Goal: Task Accomplishment & Management: Manage account settings

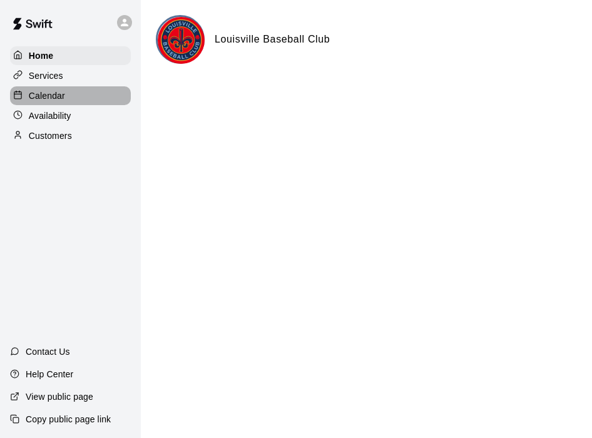
click at [78, 96] on div "Calendar" at bounding box center [70, 95] width 121 height 19
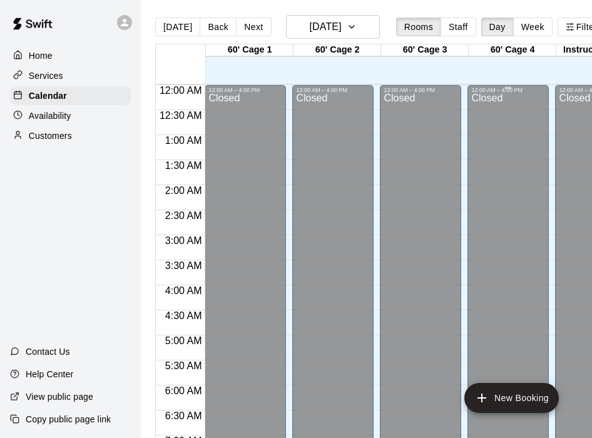
scroll to position [542, 0]
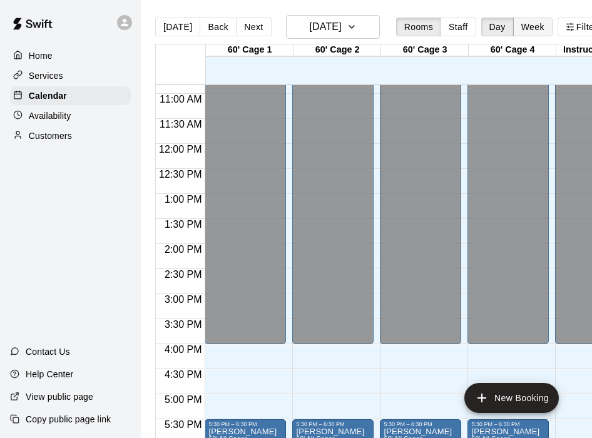
click at [440, 33] on button "Week" at bounding box center [532, 27] width 39 height 19
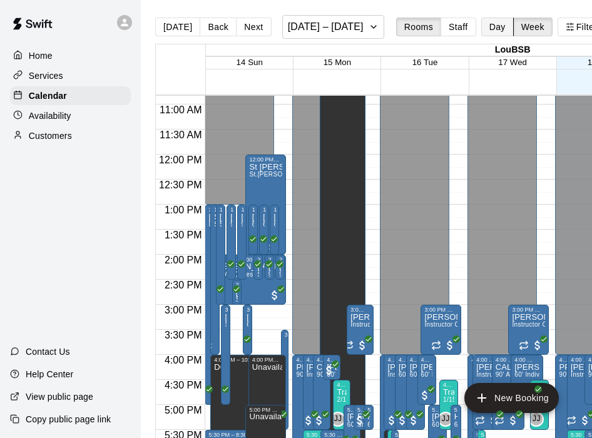
click at [440, 32] on button "Day" at bounding box center [497, 27] width 33 height 19
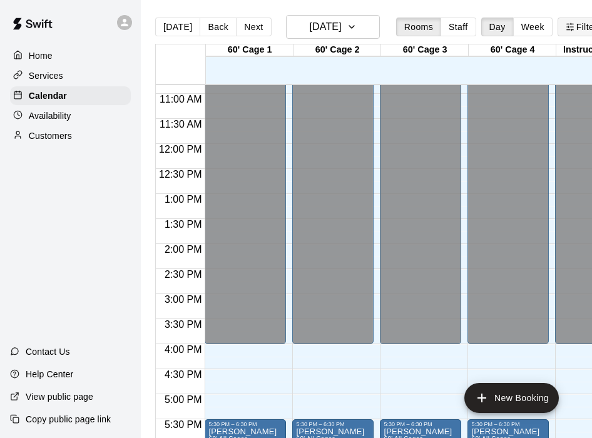
click at [440, 27] on button "Filter View" at bounding box center [592, 27] width 70 height 19
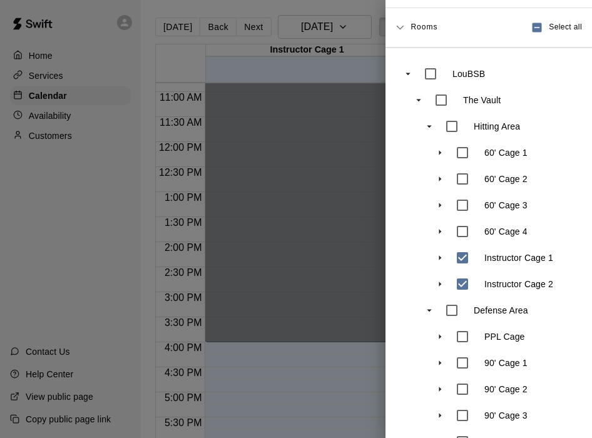
scroll to position [0, 0]
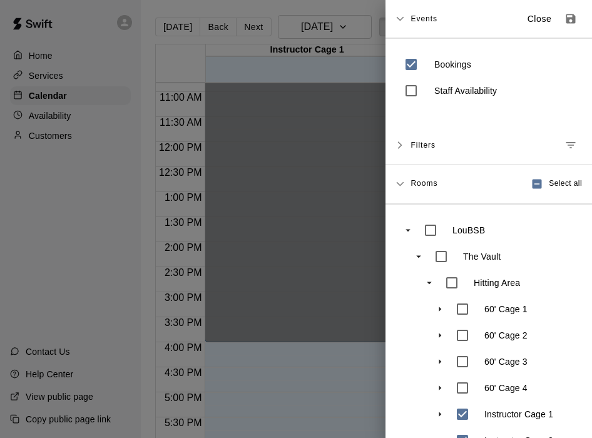
click at [440, 17] on p "Close" at bounding box center [539, 19] width 24 height 13
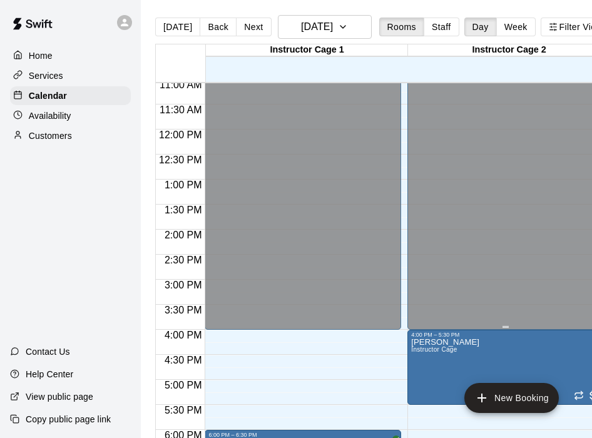
scroll to position [583, 0]
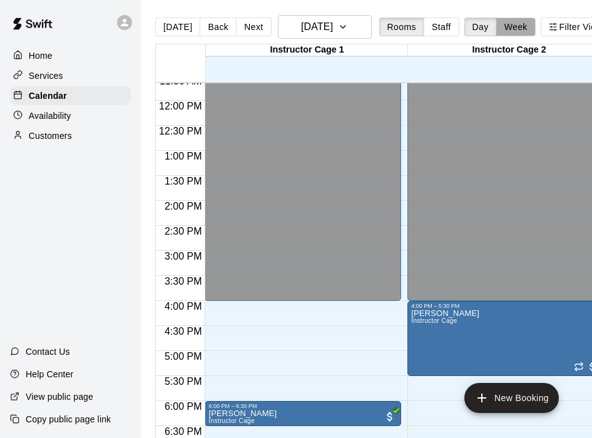
click at [440, 25] on button "Week" at bounding box center [515, 27] width 39 height 19
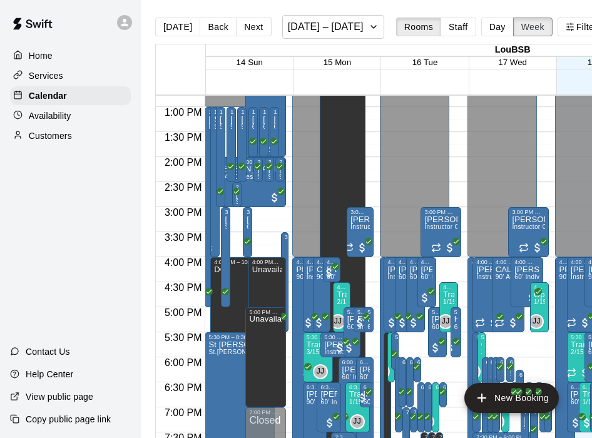
scroll to position [675, 0]
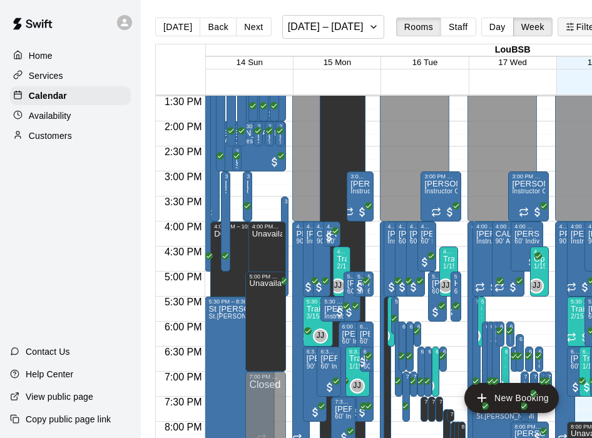
click at [440, 24] on icon "button" at bounding box center [569, 27] width 9 height 9
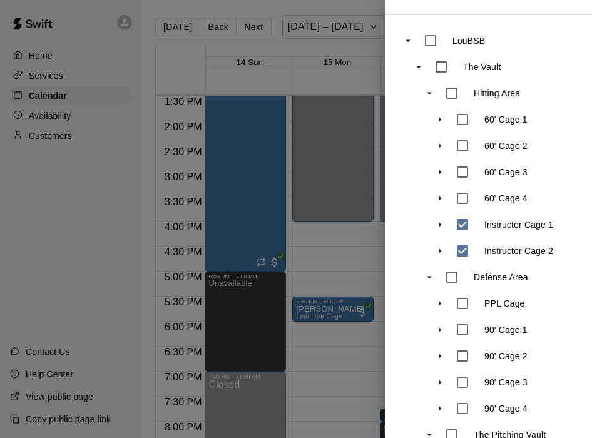
scroll to position [0, 0]
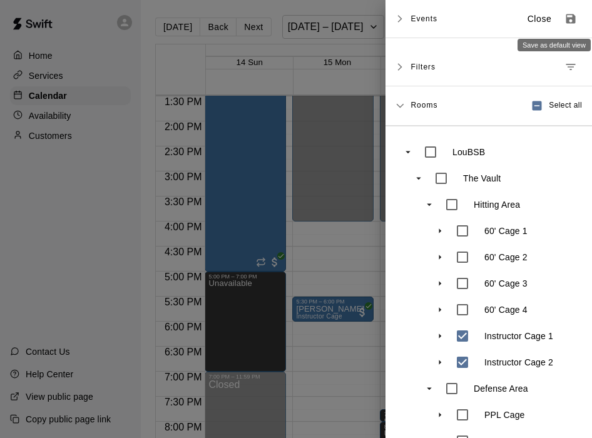
click at [440, 14] on icon "Save as default view" at bounding box center [570, 19] width 13 height 13
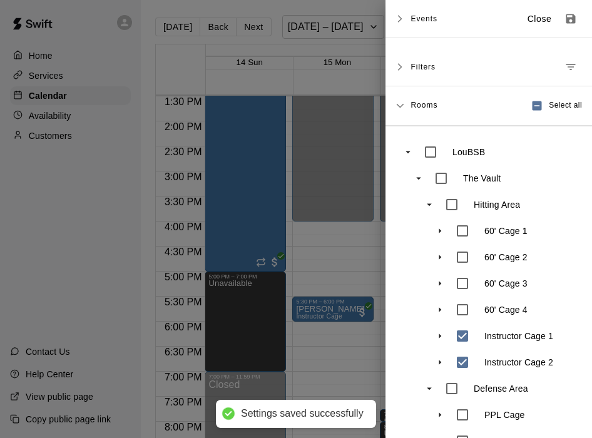
click at [406, 19] on div "Events Close" at bounding box center [488, 19] width 206 height 38
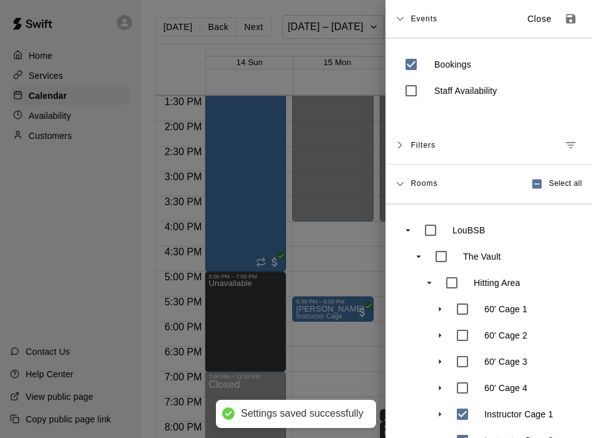
click at [398, 19] on icon at bounding box center [400, 19] width 8 height 4
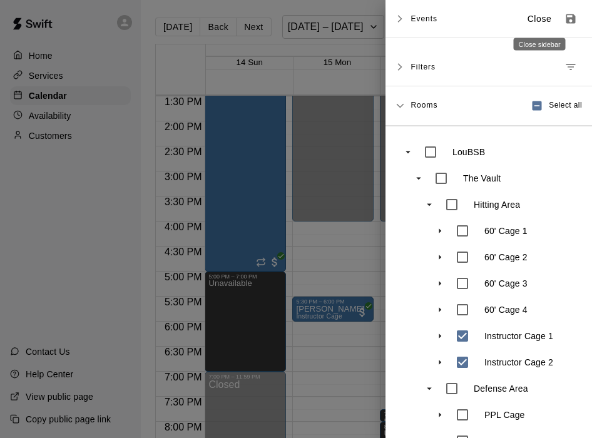
click at [440, 19] on p "Close" at bounding box center [539, 19] width 24 height 13
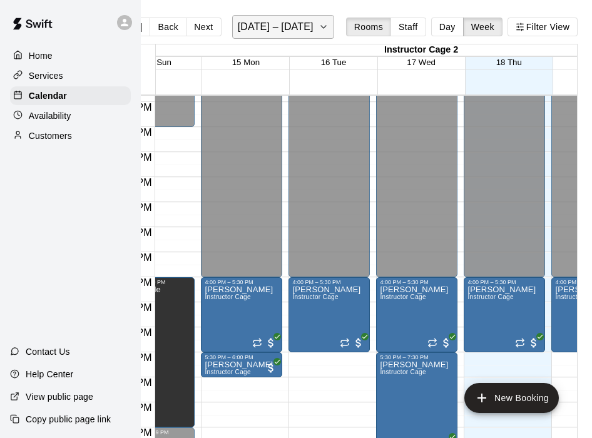
click at [314, 18] on button "[DATE] – [DATE]" at bounding box center [283, 27] width 102 height 24
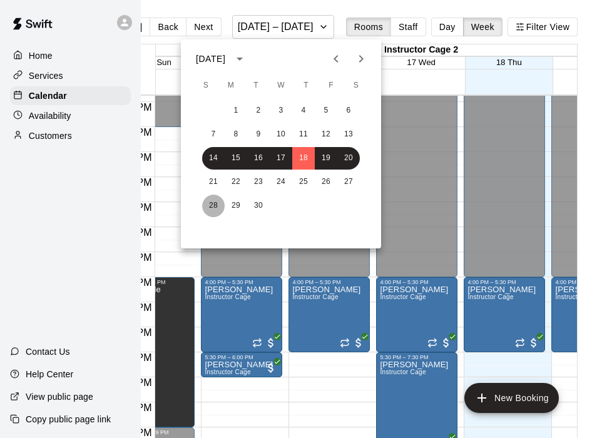
click at [213, 208] on button "28" at bounding box center [213, 206] width 23 height 23
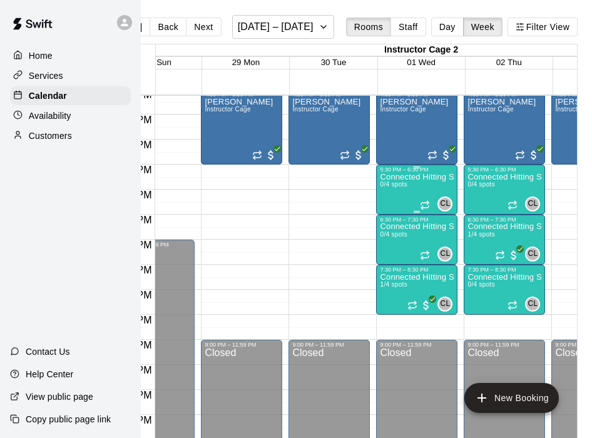
click at [427, 185] on div "Connected Hitting Session 0/4 spots" at bounding box center [417, 392] width 74 height 438
click at [426, 183] on div at bounding box center [296, 219] width 592 height 438
click at [440, 185] on div "Connected Hitting Session 0/4 spots" at bounding box center [417, 392] width 74 height 438
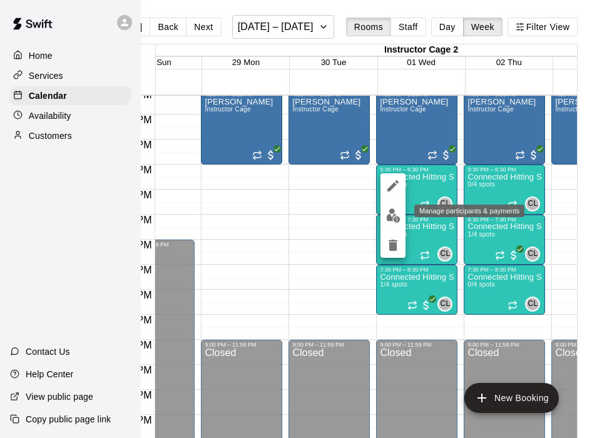
click at [392, 213] on img "edit" at bounding box center [393, 215] width 14 height 14
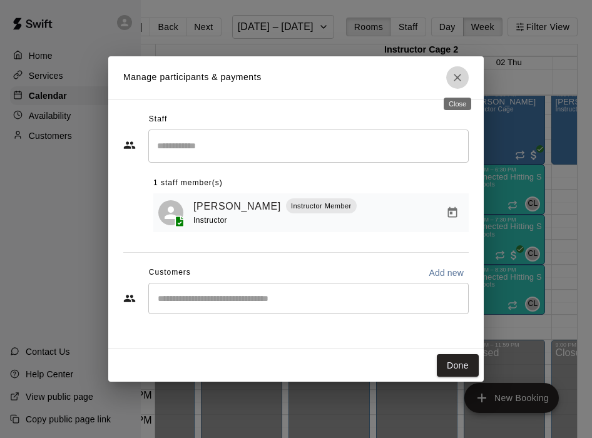
click at [440, 79] on icon "Close" at bounding box center [457, 78] width 8 height 8
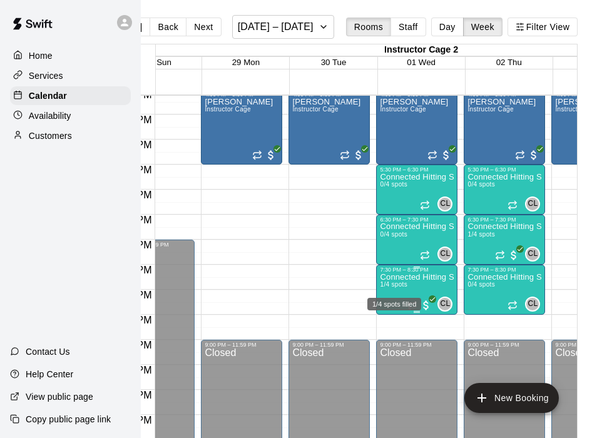
click at [403, 283] on span "1/4 spots" at bounding box center [394, 284] width 28 height 7
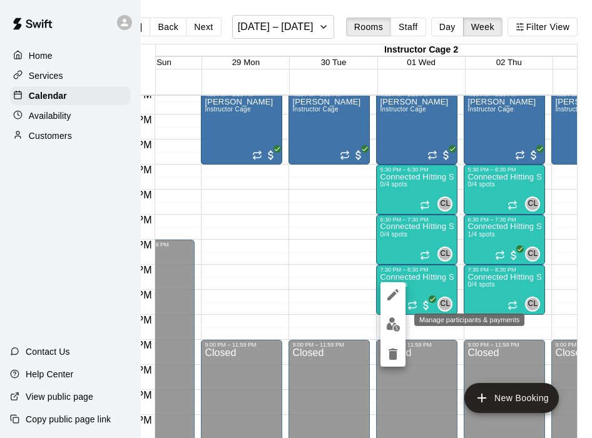
click at [390, 320] on img "edit" at bounding box center [393, 324] width 14 height 14
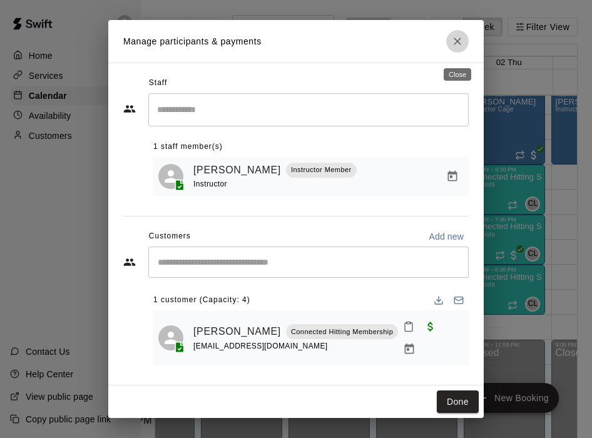
click at [440, 45] on icon "Close" at bounding box center [457, 42] width 8 height 8
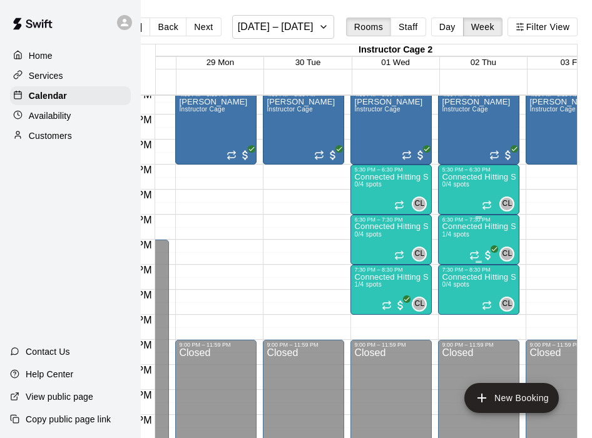
click at [440, 233] on div "Connected Hitting Session 1/4 spots" at bounding box center [479, 442] width 74 height 438
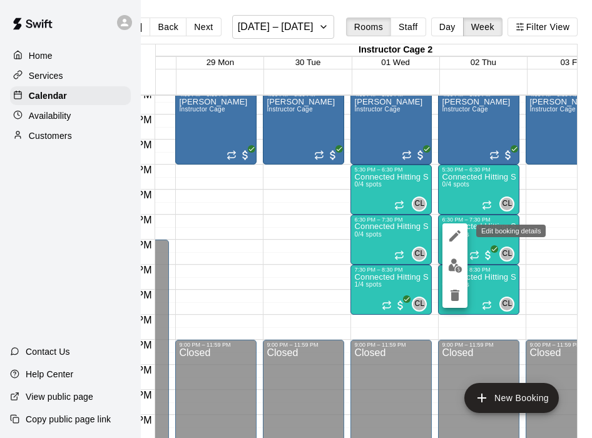
click at [440, 233] on icon "edit" at bounding box center [454, 235] width 15 height 15
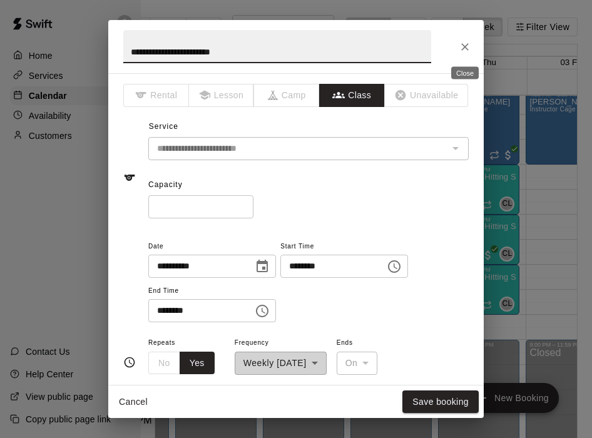
click at [440, 44] on icon "Close" at bounding box center [464, 47] width 13 height 13
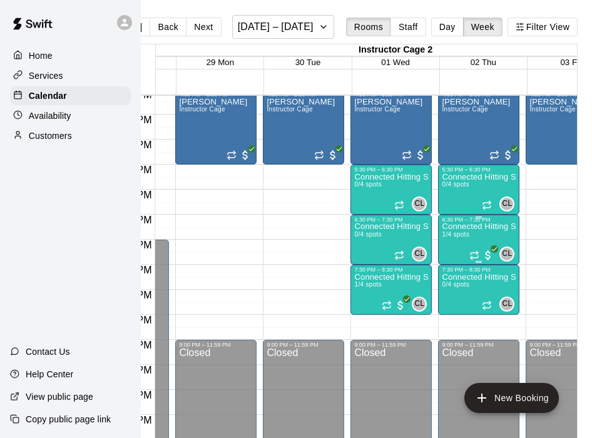
click at [440, 240] on div "Connected Hitting Session 1/4 spots" at bounding box center [479, 442] width 74 height 438
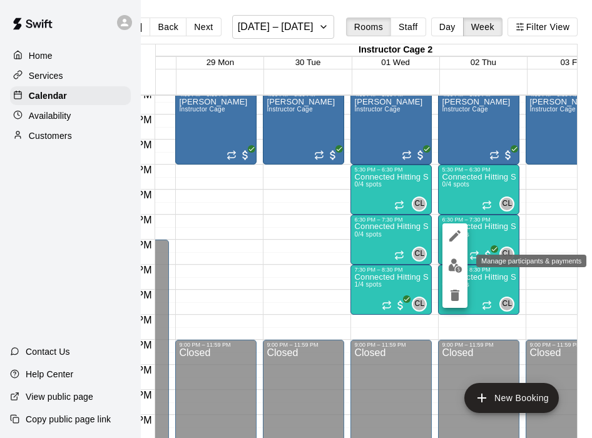
click at [440, 265] on img "edit" at bounding box center [455, 265] width 14 height 14
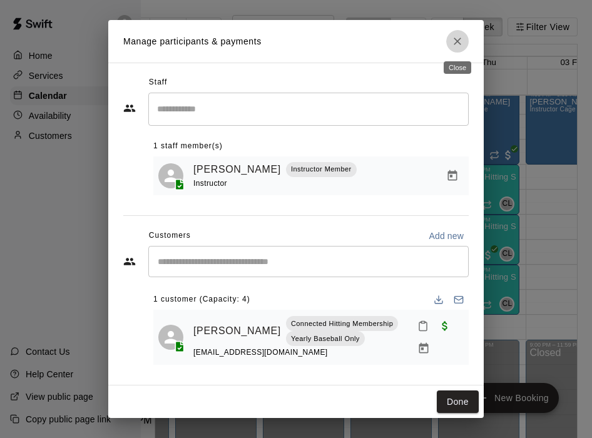
click at [440, 44] on icon "Close" at bounding box center [457, 41] width 13 height 13
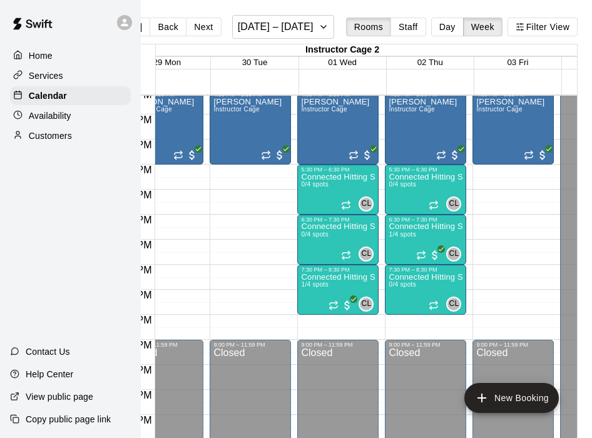
scroll to position [0, 804]
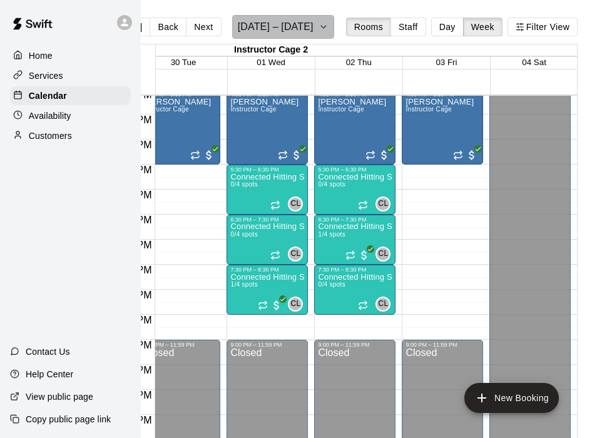
click at [301, 28] on h6 "[DATE] – [DATE]" at bounding box center [276, 27] width 76 height 18
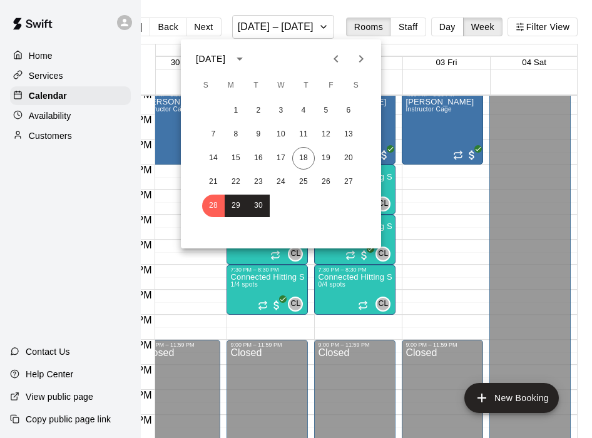
click at [362, 60] on icon "Next month" at bounding box center [361, 59] width 4 height 8
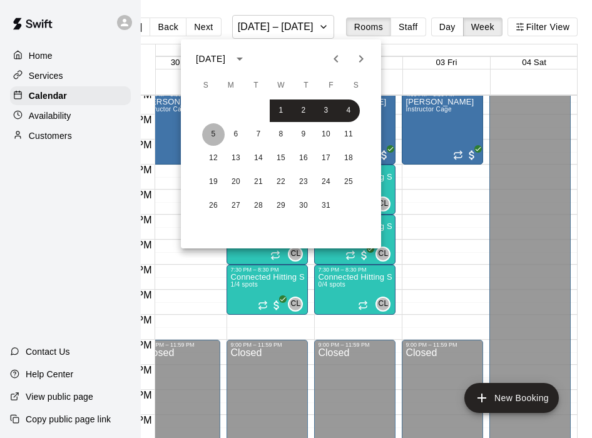
click at [215, 137] on button "5" at bounding box center [213, 134] width 23 height 23
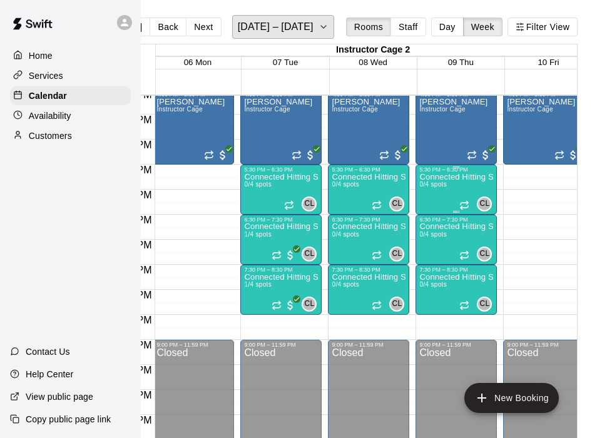
scroll to position [0, 701]
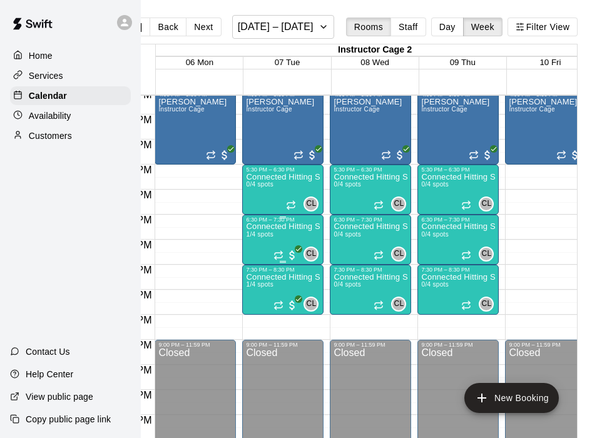
click at [295, 235] on div "Connected Hitting Session 1/4 spots" at bounding box center [283, 442] width 74 height 438
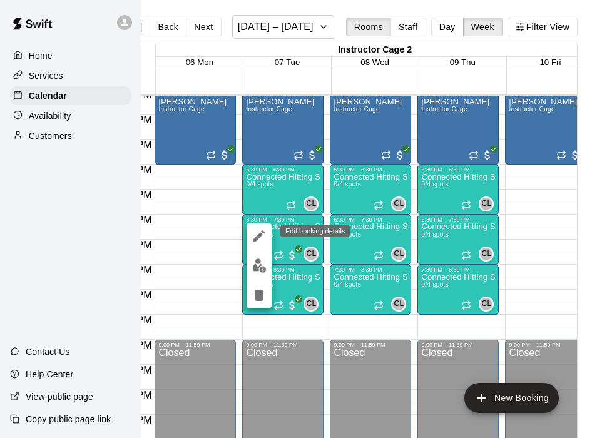
click at [265, 240] on icon "edit" at bounding box center [258, 235] width 15 height 15
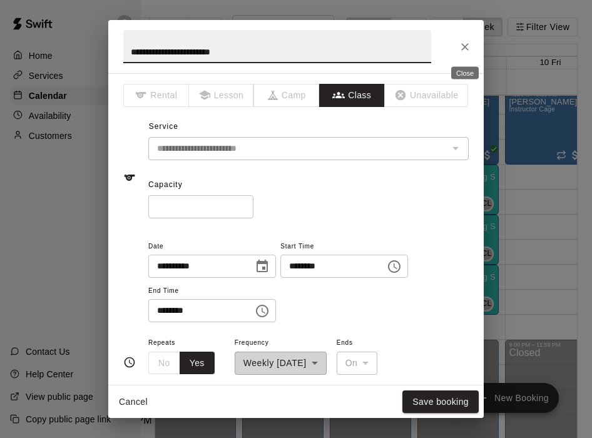
click at [440, 48] on icon "Close" at bounding box center [465, 47] width 8 height 8
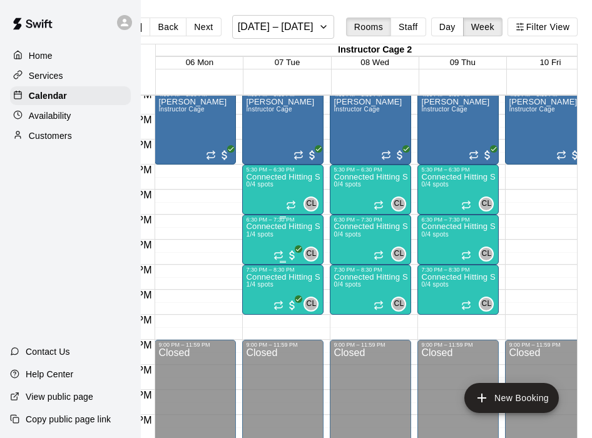
click at [291, 239] on div "Connected Hitting Session 1/4 spots" at bounding box center [283, 442] width 74 height 438
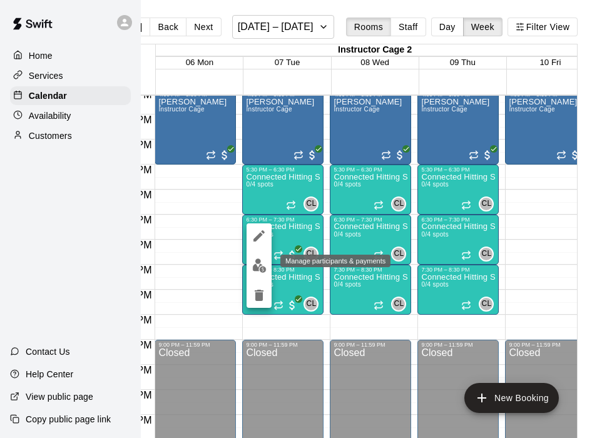
click at [255, 268] on img "edit" at bounding box center [259, 265] width 14 height 14
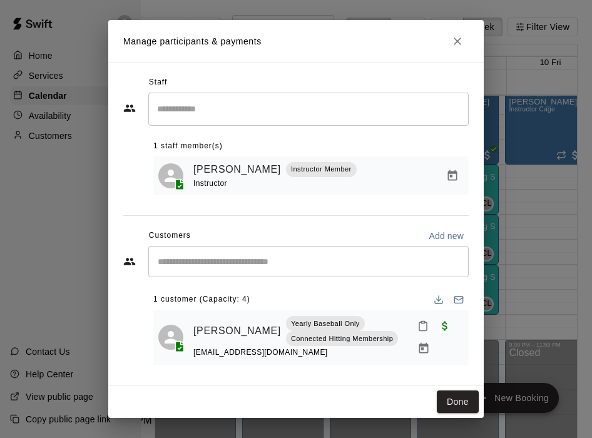
scroll to position [0, 0]
click at [440, 44] on button "Close" at bounding box center [457, 41] width 23 height 23
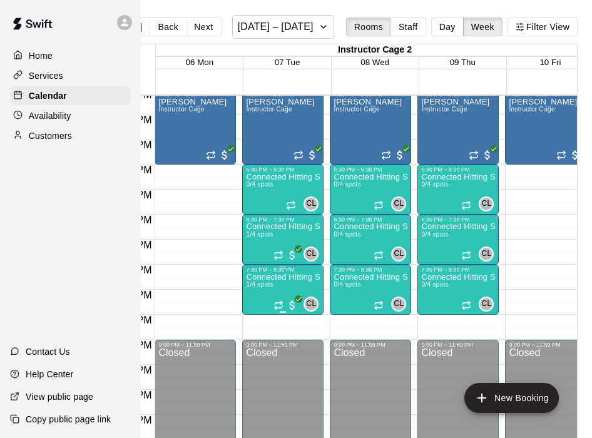
click at [284, 277] on p "Connected Hitting Session" at bounding box center [283, 277] width 74 height 0
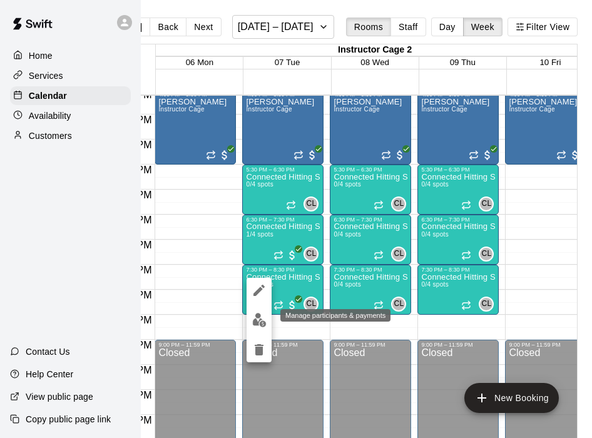
click at [258, 320] on img "edit" at bounding box center [259, 320] width 14 height 14
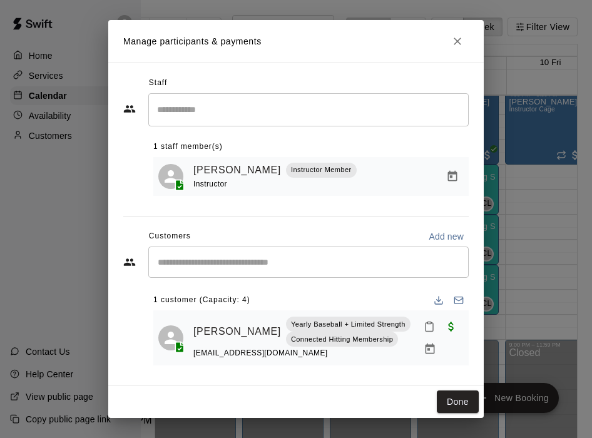
scroll to position [3, 0]
click at [440, 46] on icon "Close" at bounding box center [457, 41] width 13 height 13
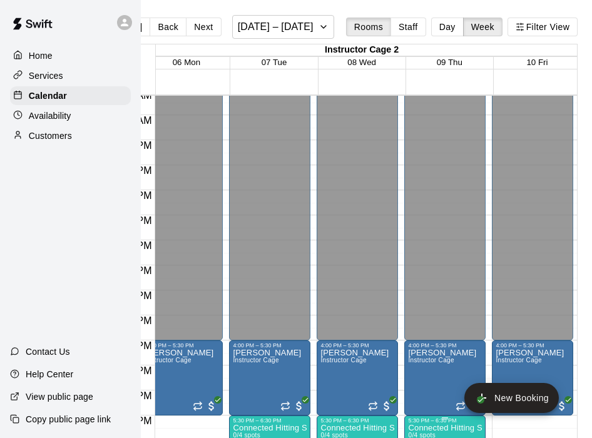
scroll to position [0, 804]
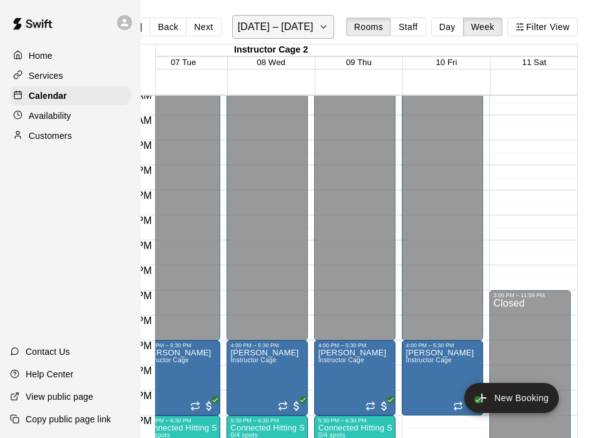
click at [306, 26] on h6 "October 05 – 11" at bounding box center [276, 27] width 76 height 18
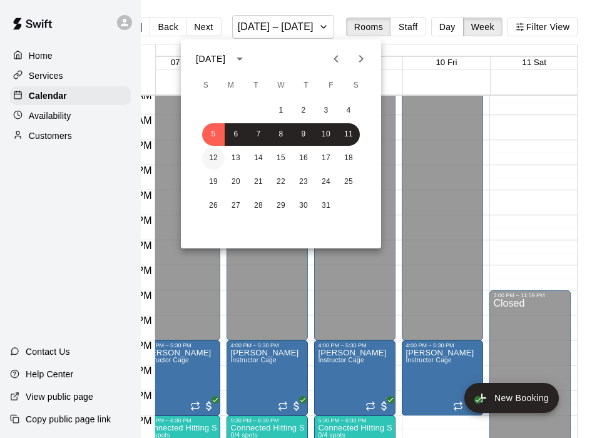
click at [213, 158] on button "12" at bounding box center [213, 158] width 23 height 23
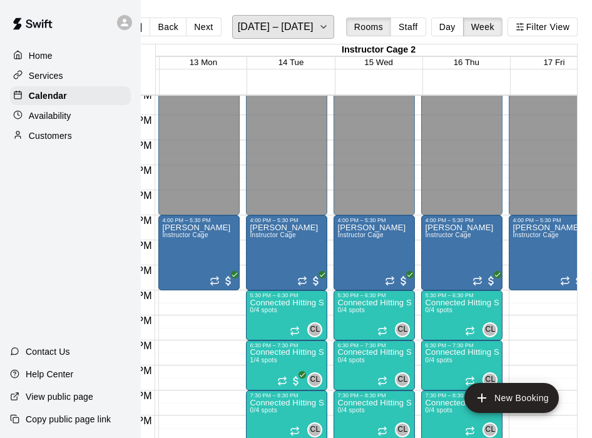
scroll to position [0, 675]
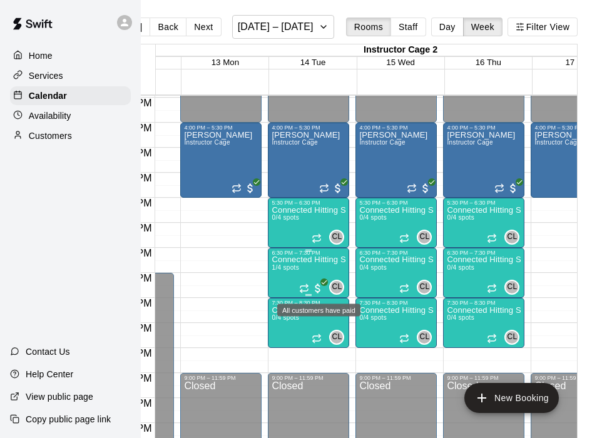
click at [319, 291] on span "All customers have paid" at bounding box center [317, 288] width 13 height 13
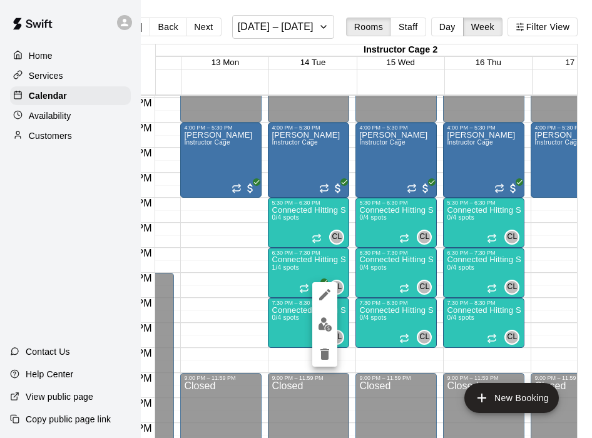
click at [306, 266] on div at bounding box center [296, 219] width 592 height 438
click at [54, 134] on p "Customers" at bounding box center [50, 135] width 43 height 13
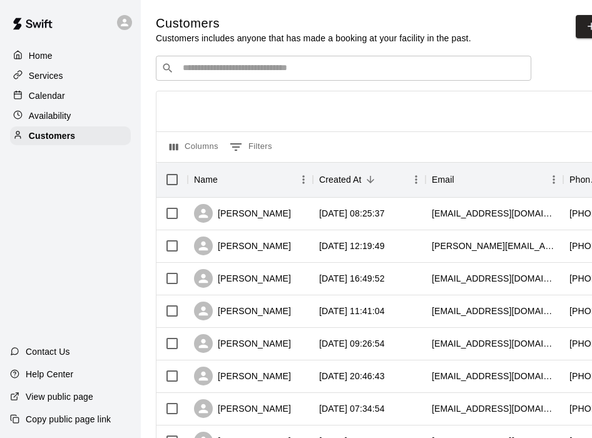
click at [78, 121] on div "Availability" at bounding box center [70, 115] width 121 height 19
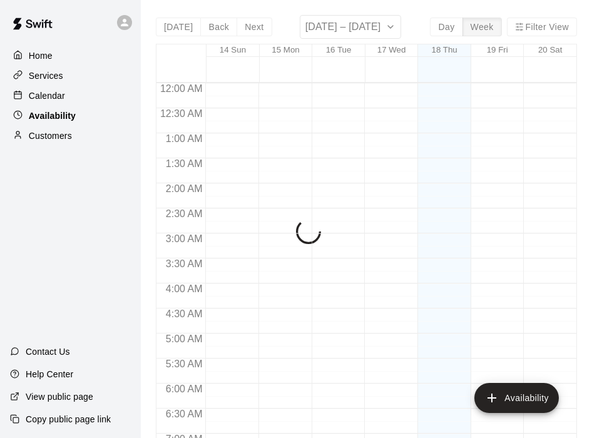
scroll to position [544, 0]
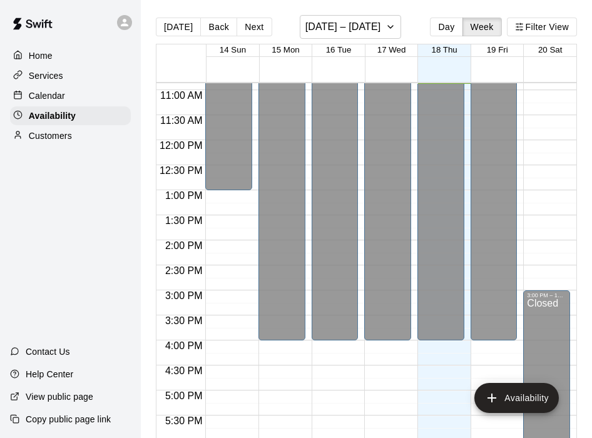
click at [60, 77] on p "Services" at bounding box center [46, 75] width 34 height 13
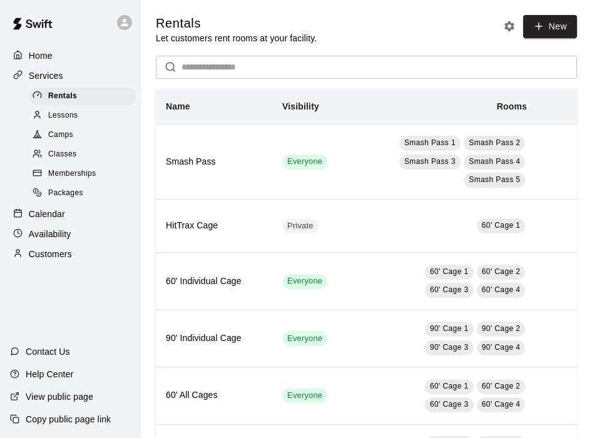
click at [108, 165] on link "Memberships" at bounding box center [85, 174] width 111 height 19
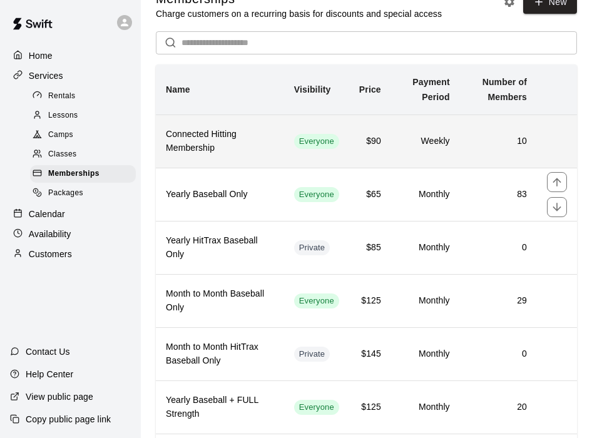
click at [348, 144] on td "Everyone" at bounding box center [316, 140] width 65 height 53
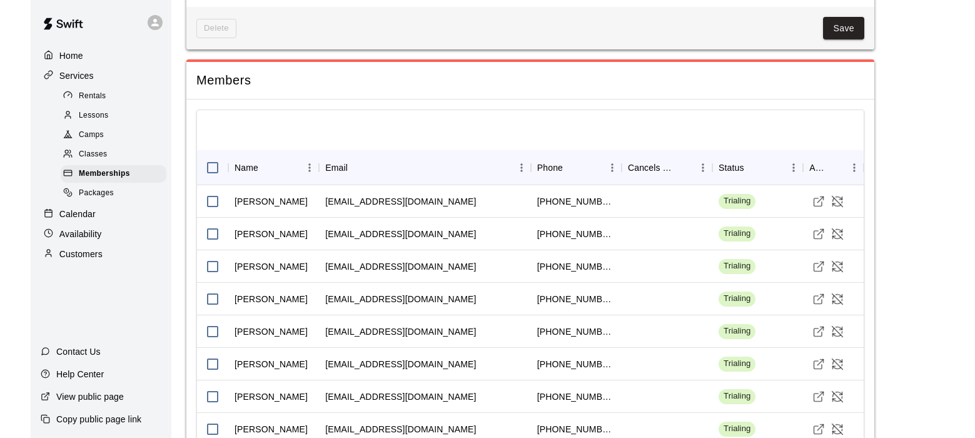
scroll to position [1290, 0]
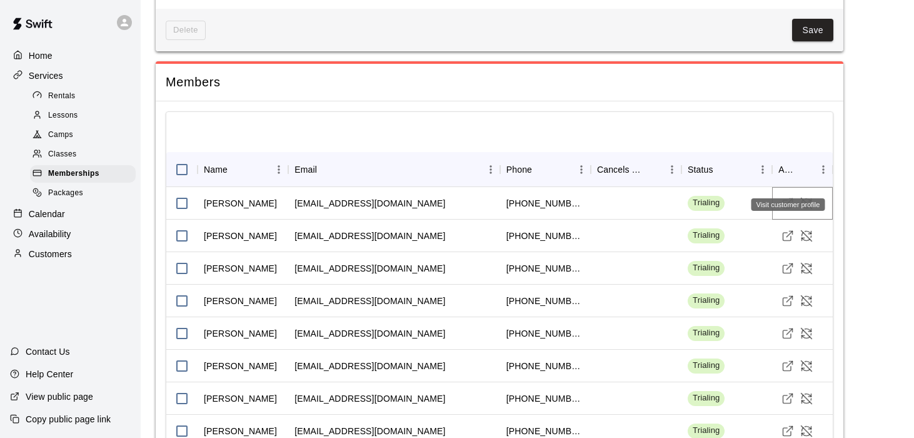
click at [440, 197] on icon "Visit customer profile" at bounding box center [788, 203] width 13 height 13
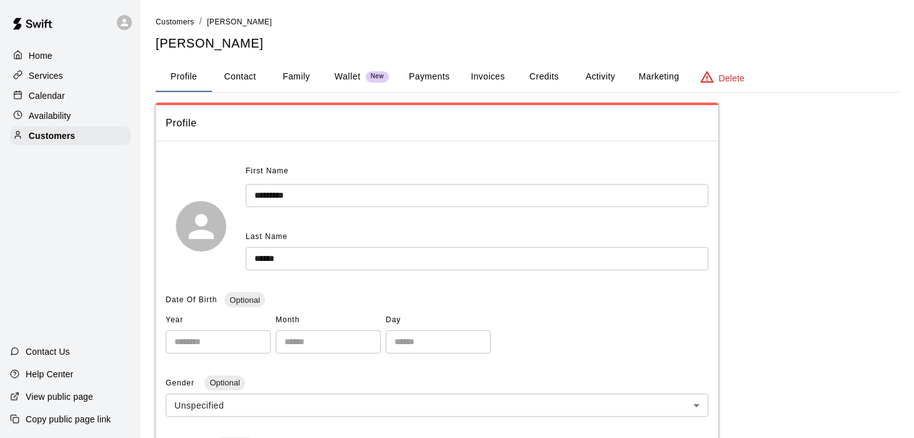
click at [595, 74] on button "Activity" at bounding box center [600, 77] width 56 height 30
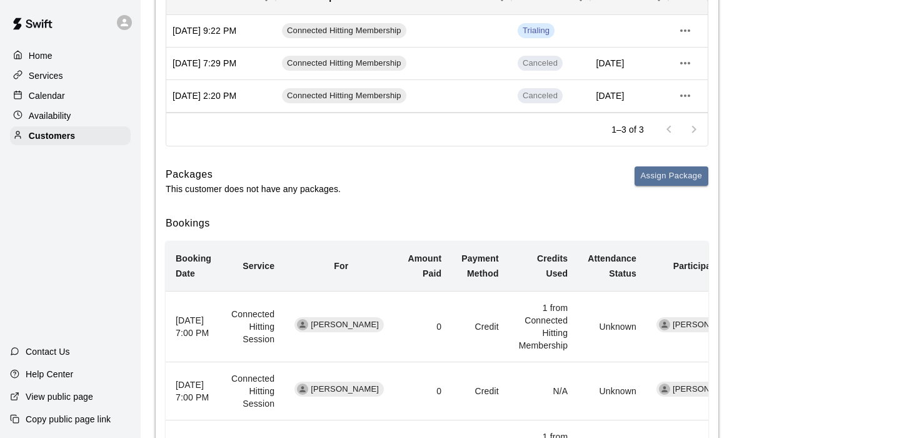
scroll to position [212, 0]
click at [74, 96] on div "Calendar" at bounding box center [70, 95] width 121 height 19
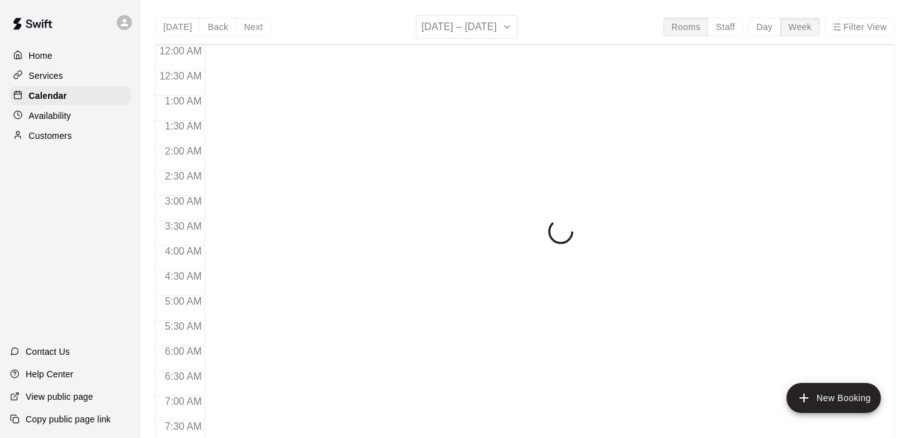
scroll to position [545, 0]
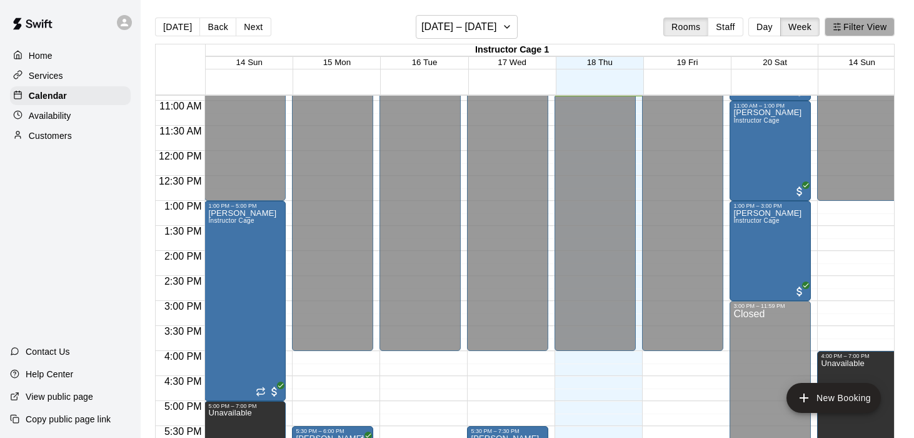
click at [861, 34] on button "Filter View" at bounding box center [860, 27] width 70 height 19
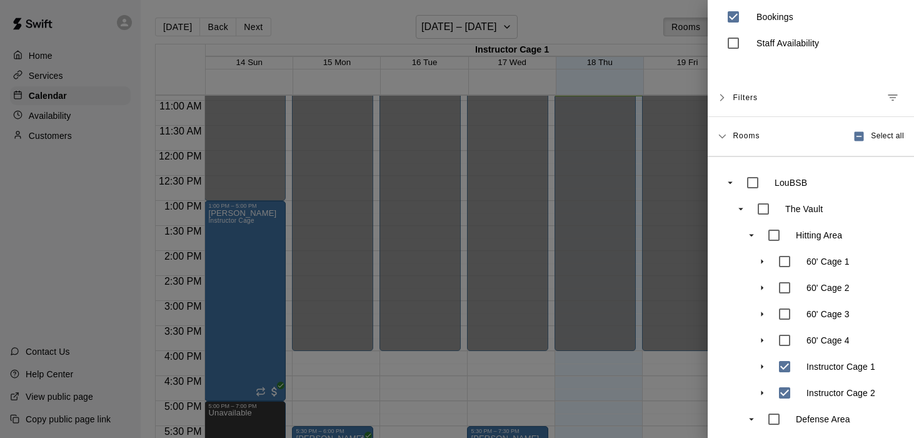
scroll to position [34, 0]
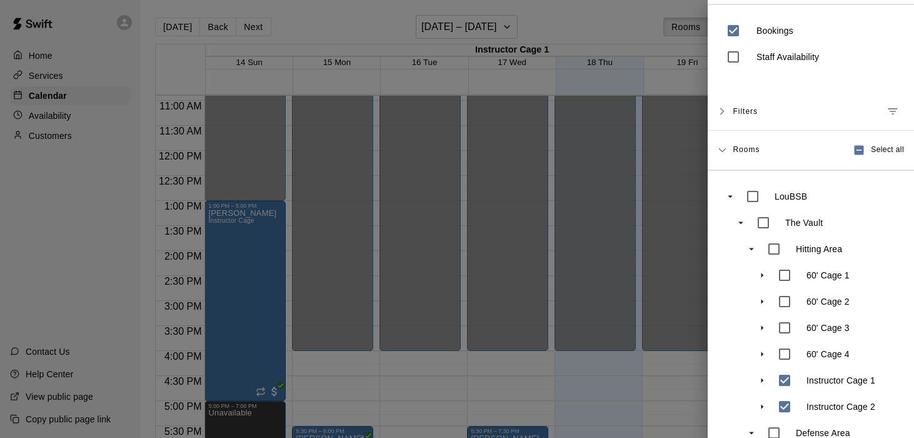
click at [749, 111] on span "Filters" at bounding box center [745, 111] width 25 height 23
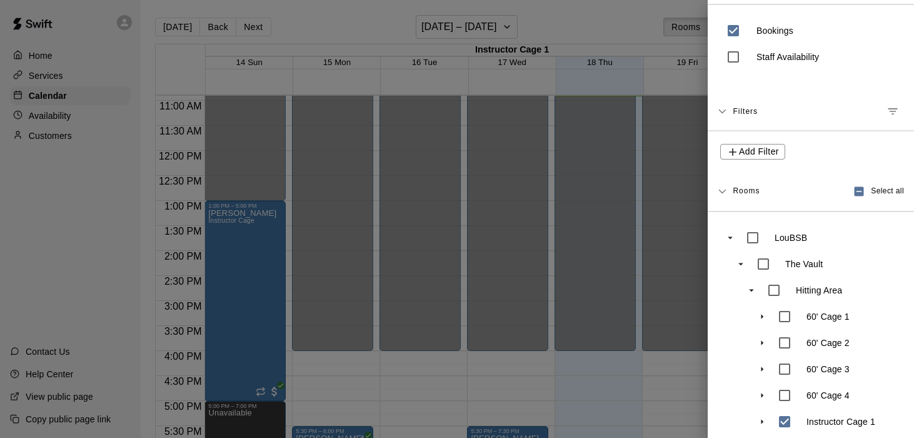
click at [736, 107] on span "Filters" at bounding box center [745, 111] width 25 height 23
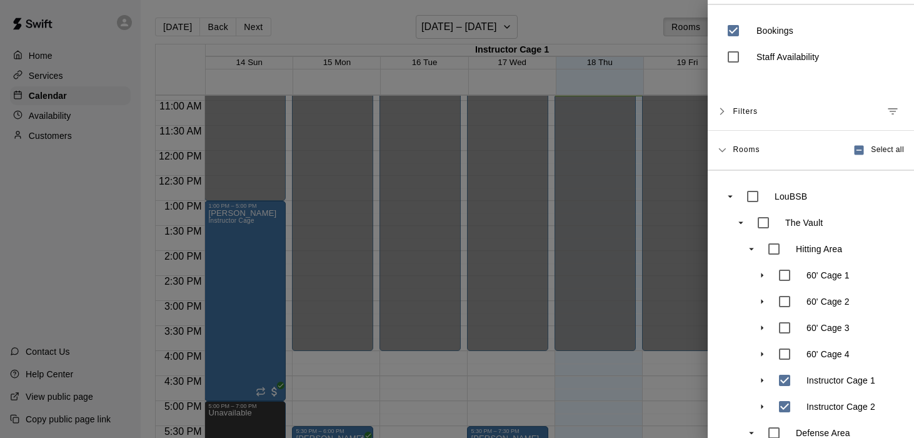
click at [752, 160] on div "Rooms Select all" at bounding box center [818, 150] width 171 height 24
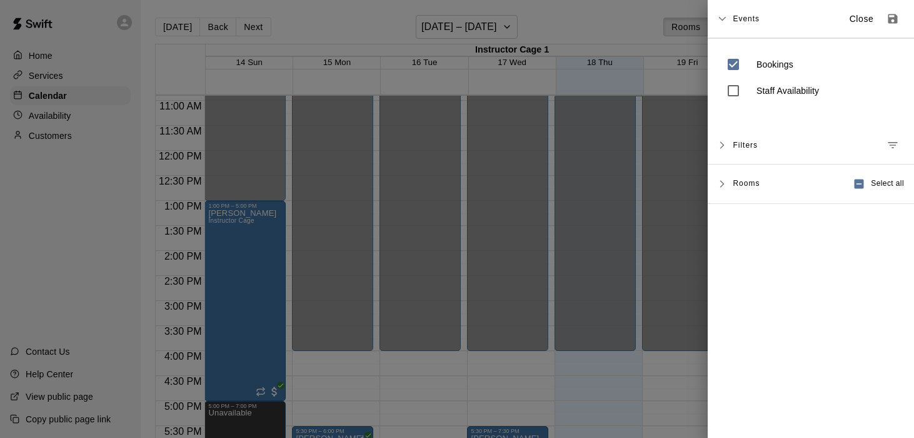
scroll to position [0, 0]
click at [726, 20] on icon at bounding box center [722, 18] width 9 height 9
click at [725, 63] on icon at bounding box center [722, 67] width 9 height 9
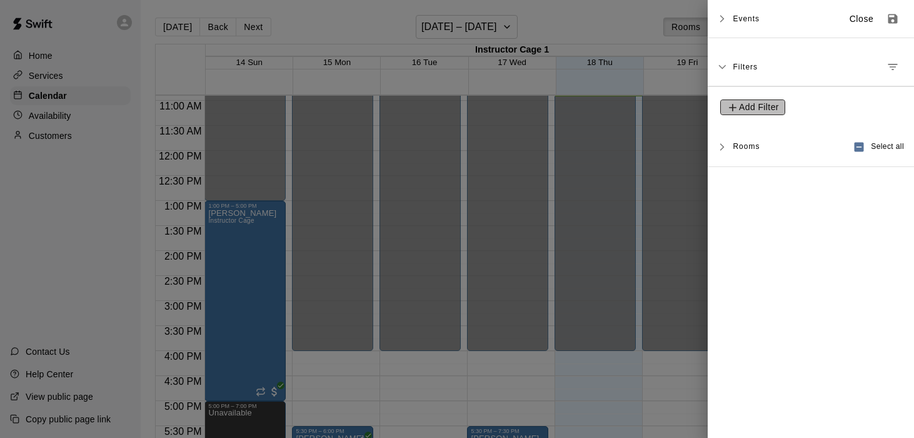
click at [751, 106] on span "Add Filter" at bounding box center [759, 107] width 40 height 16
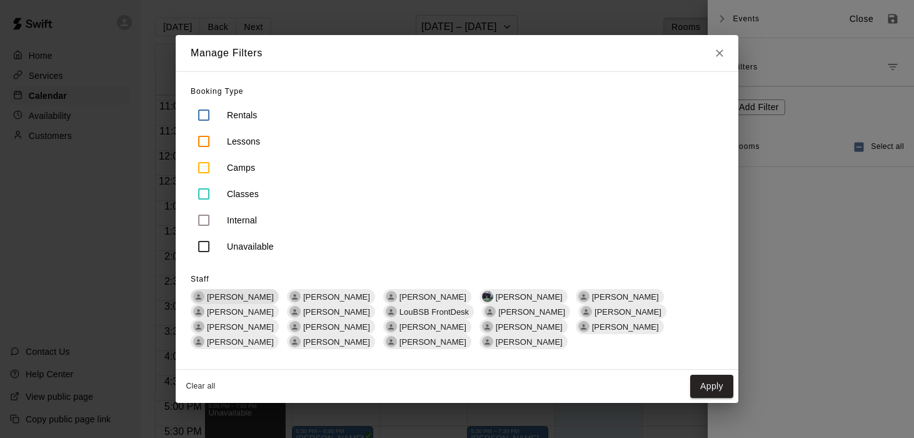
click at [230, 301] on span "[PERSON_NAME]" at bounding box center [240, 296] width 77 height 9
click at [709, 375] on button "Apply" at bounding box center [712, 386] width 43 height 23
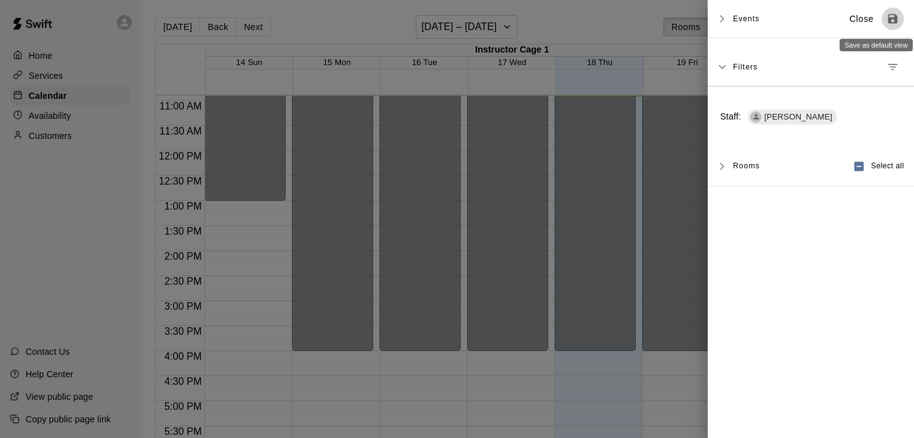
click at [889, 26] on button "Save as default view" at bounding box center [893, 19] width 23 height 23
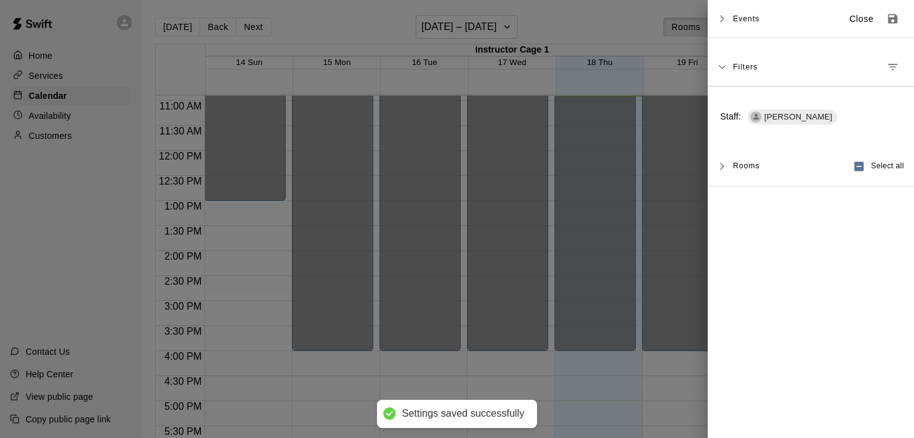
click at [721, 18] on icon at bounding box center [722, 18] width 9 height 9
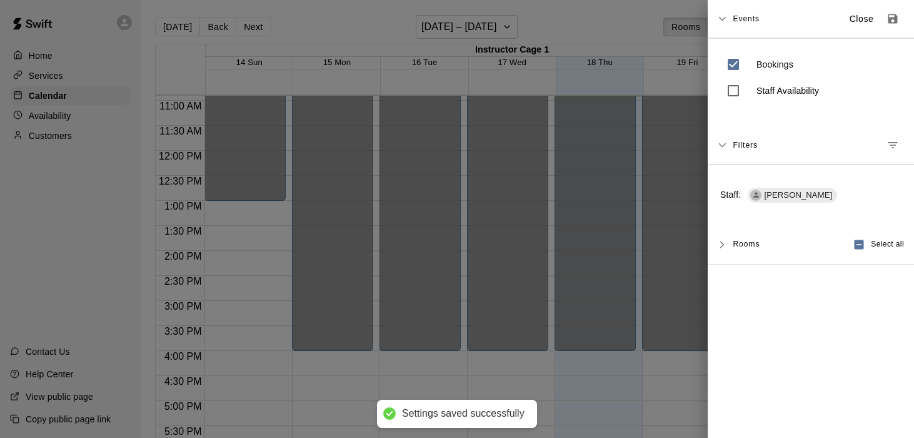
click at [721, 18] on icon at bounding box center [722, 18] width 9 height 9
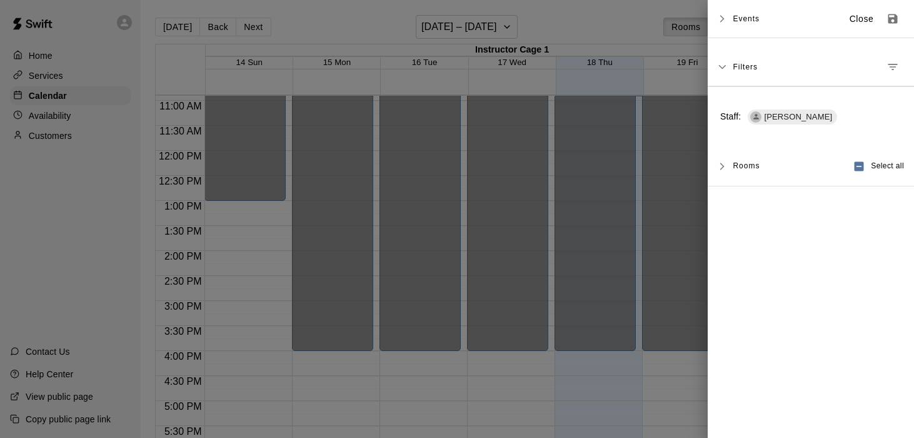
click at [726, 67] on icon at bounding box center [722, 67] width 9 height 9
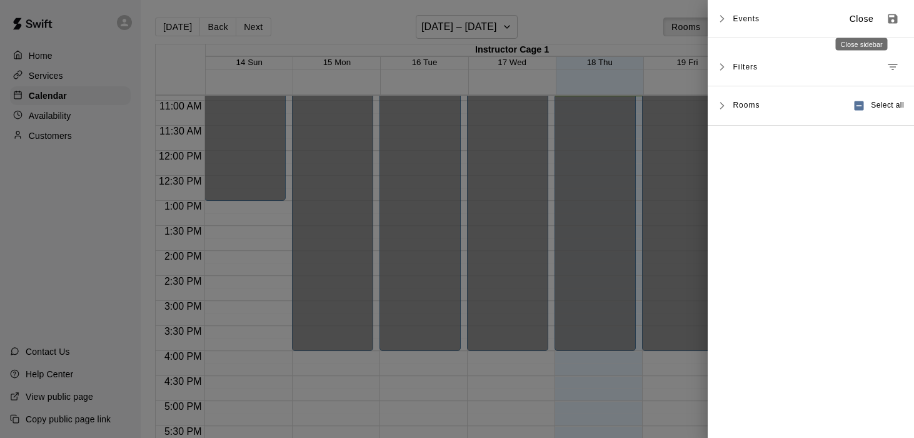
click at [868, 20] on p "Close" at bounding box center [862, 19] width 24 height 13
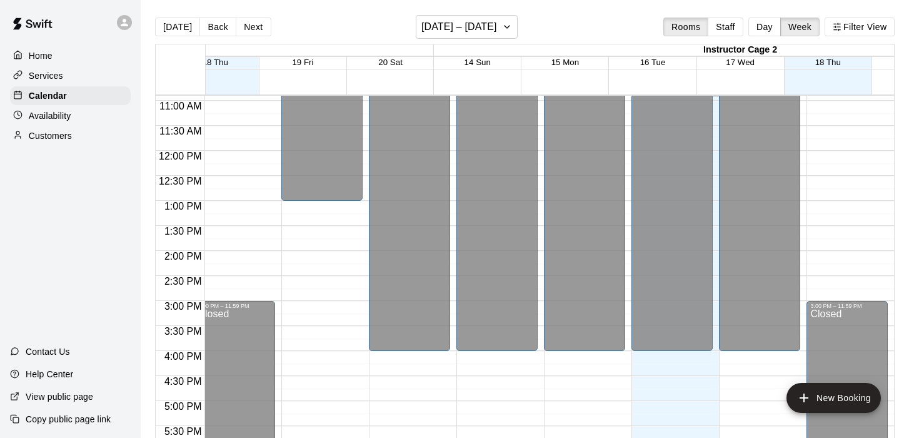
scroll to position [0, 536]
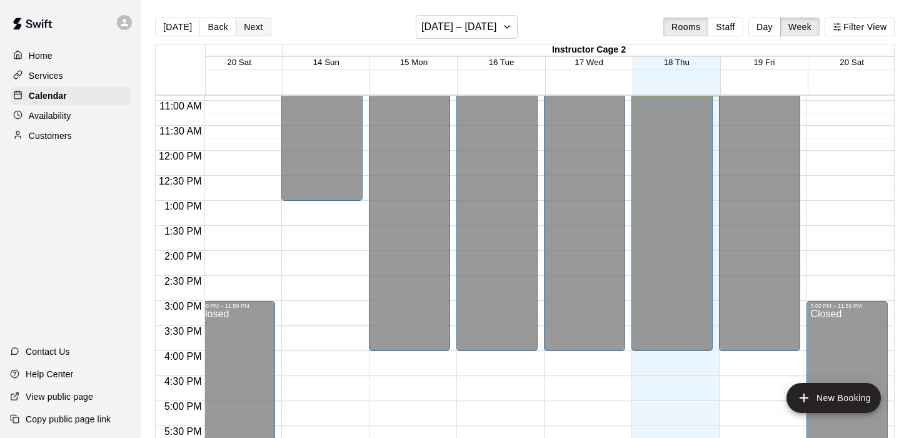
click at [256, 28] on button "Next" at bounding box center [253, 27] width 35 height 19
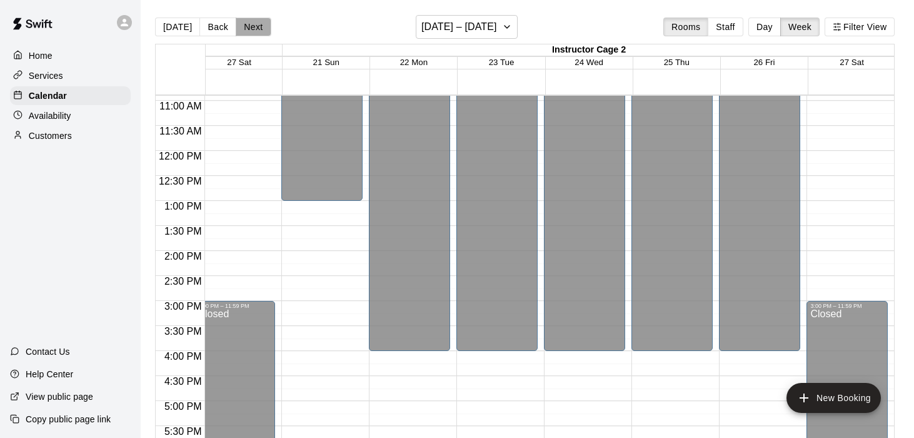
click at [253, 27] on button "Next" at bounding box center [253, 27] width 35 height 19
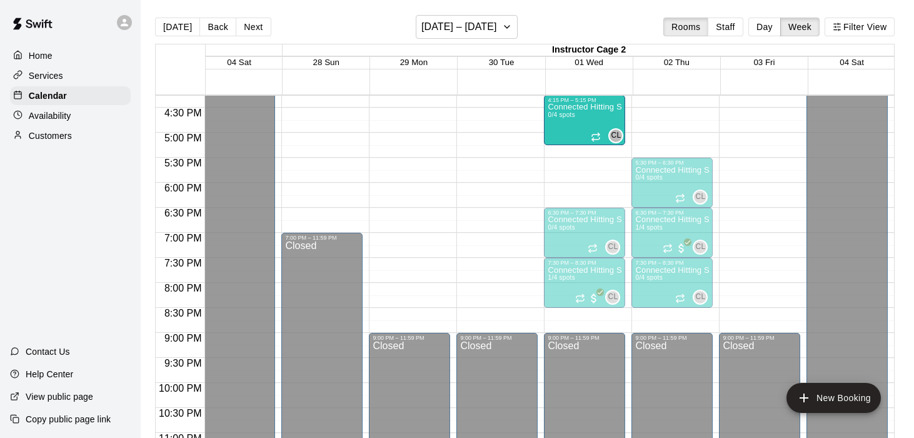
scroll to position [813, 536]
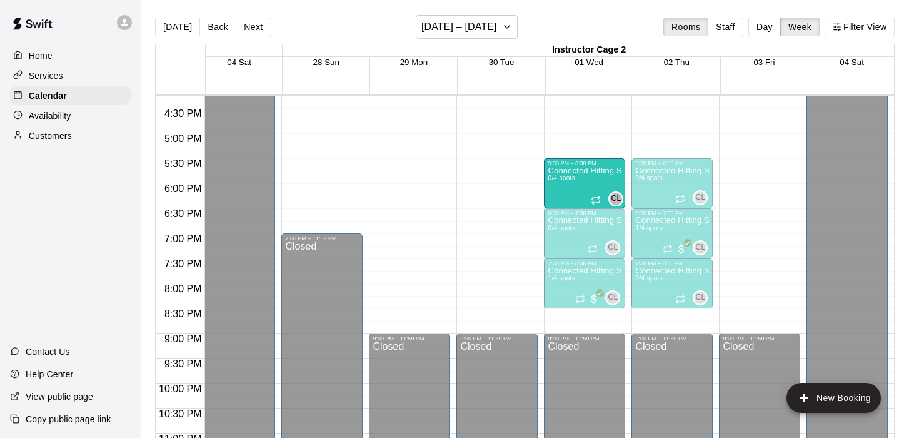
drag, startPoint x: 582, startPoint y: 193, endPoint x: 606, endPoint y: 202, distance: 25.9
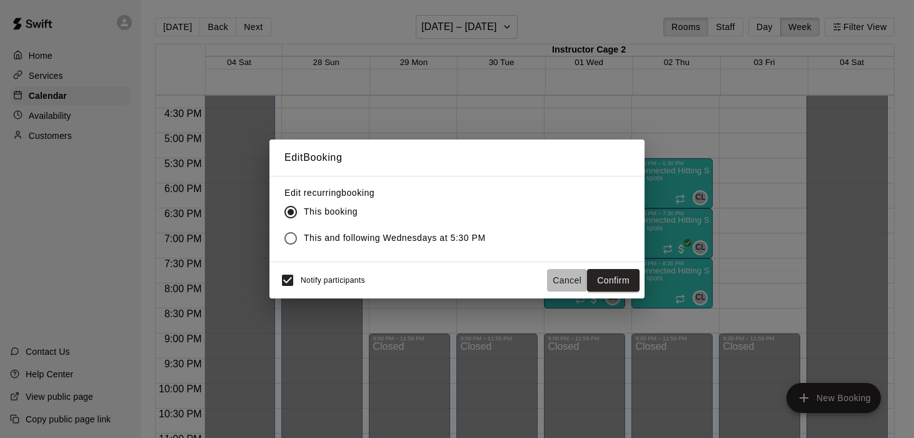
click at [566, 279] on button "Cancel" at bounding box center [567, 280] width 40 height 23
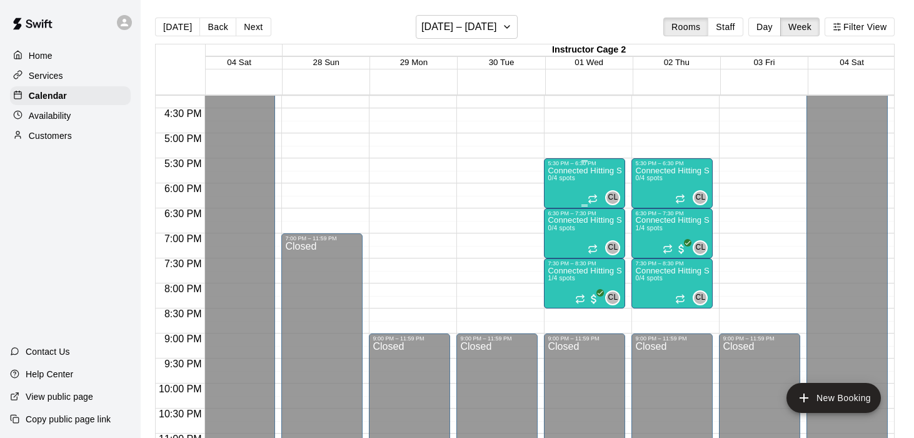
click at [567, 189] on div "Connected Hitting Session 0/4 spots" at bounding box center [585, 385] width 74 height 438
click at [509, 167] on div at bounding box center [457, 219] width 914 height 438
click at [47, 119] on p "Availability" at bounding box center [50, 115] width 43 height 13
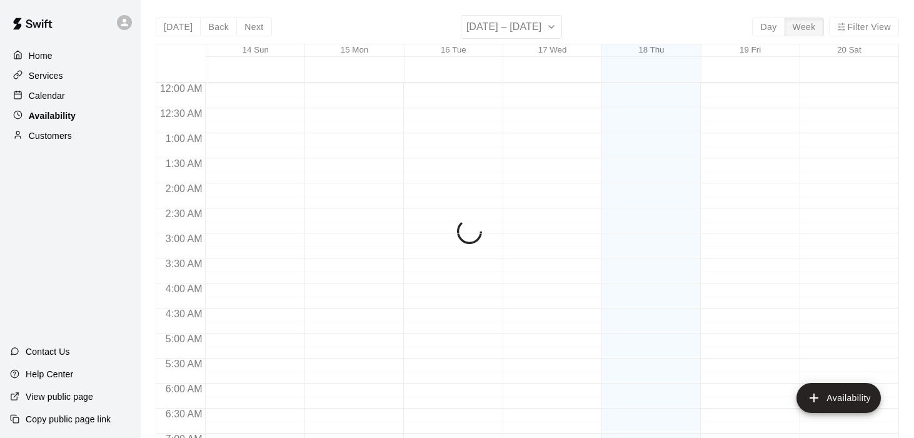
scroll to position [547, 0]
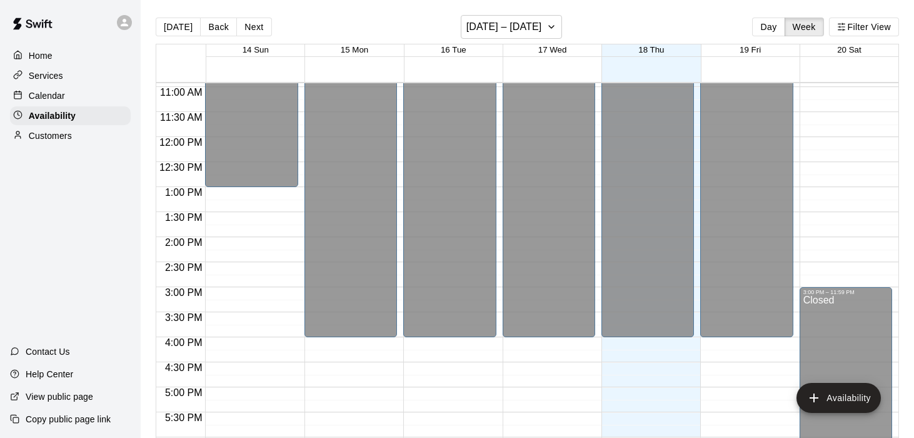
click at [56, 99] on p "Calendar" at bounding box center [47, 95] width 36 height 13
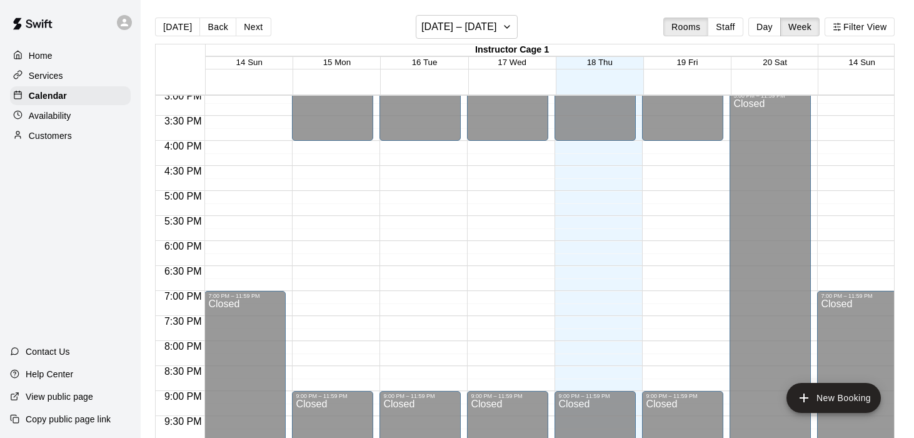
scroll to position [762, 0]
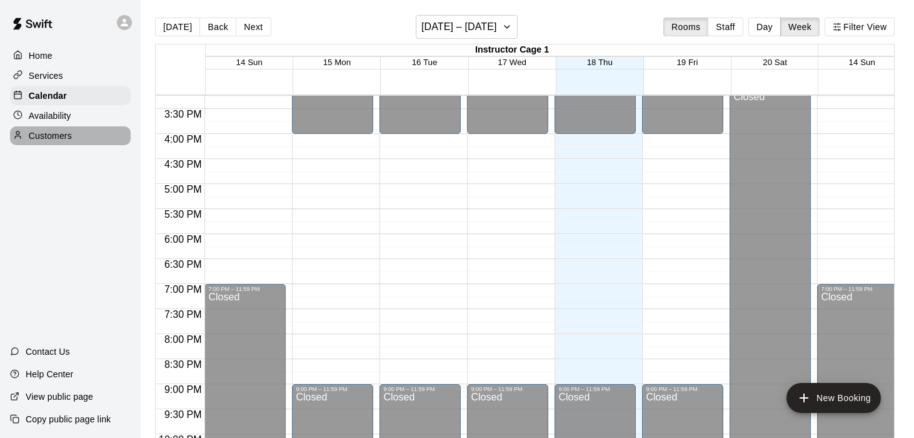
click at [49, 140] on p "Customers" at bounding box center [50, 135] width 43 height 13
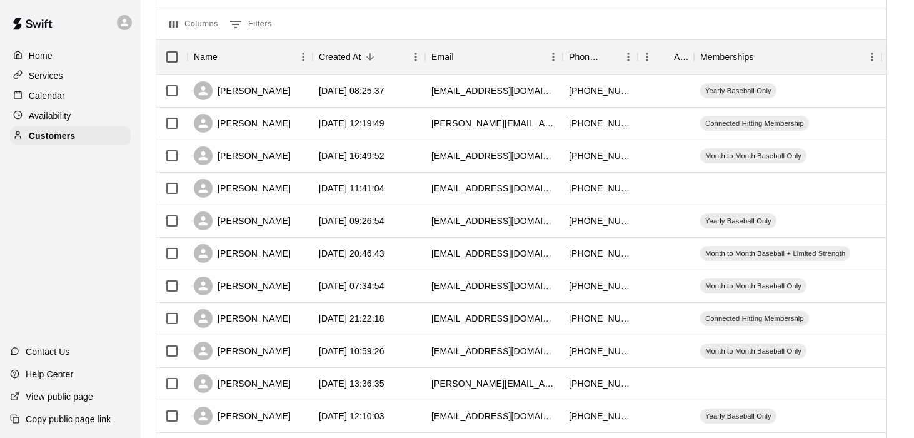
scroll to position [86, 0]
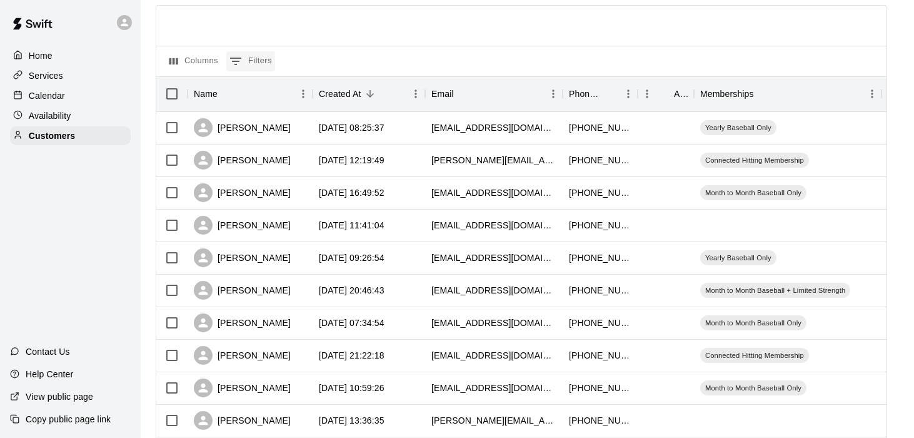
click at [254, 58] on button "0 Filters" at bounding box center [250, 61] width 49 height 20
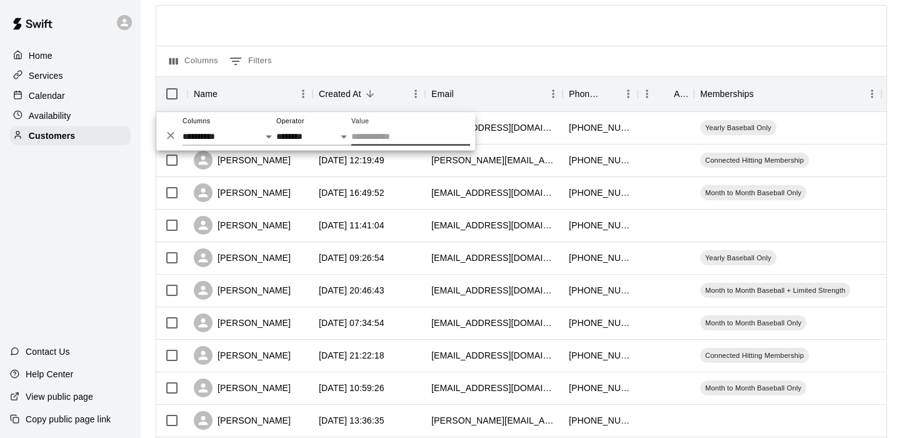
click at [377, 137] on input "Value" at bounding box center [411, 137] width 119 height 18
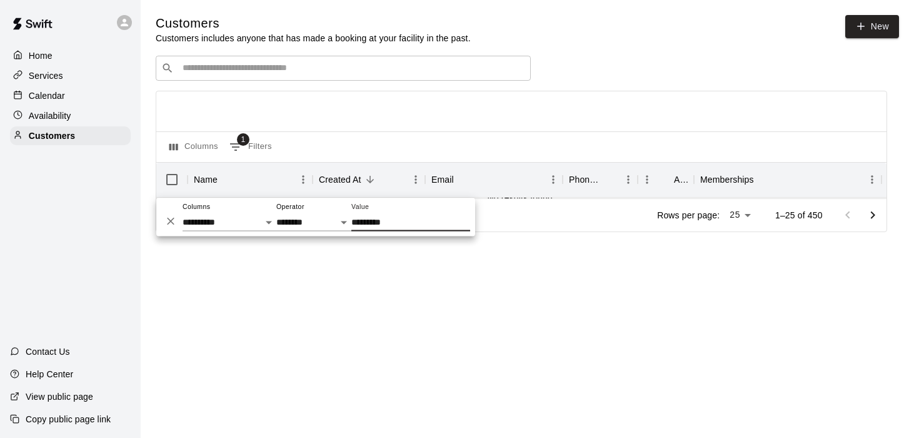
type input "*********"
click at [759, 252] on main "Customers Customers includes anyone that has made a booking at your facility in…" at bounding box center [528, 133] width 774 height 267
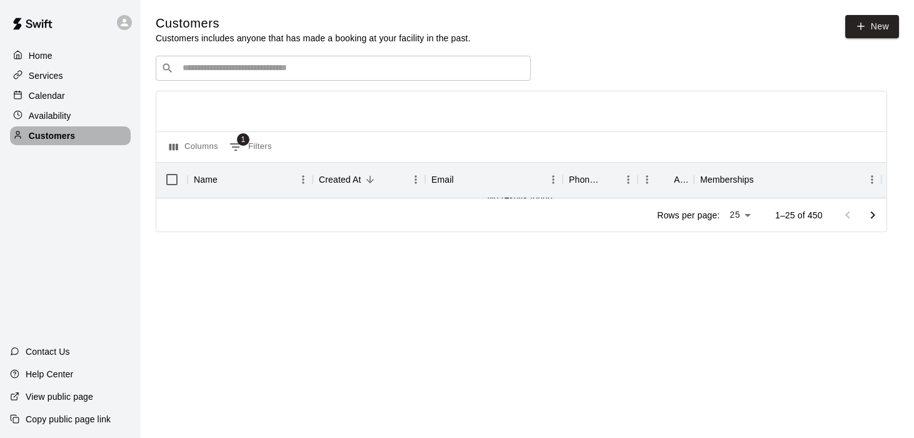
click at [61, 141] on p "Customers" at bounding box center [52, 135] width 46 height 13
click at [246, 144] on span "1" at bounding box center [243, 139] width 13 height 13
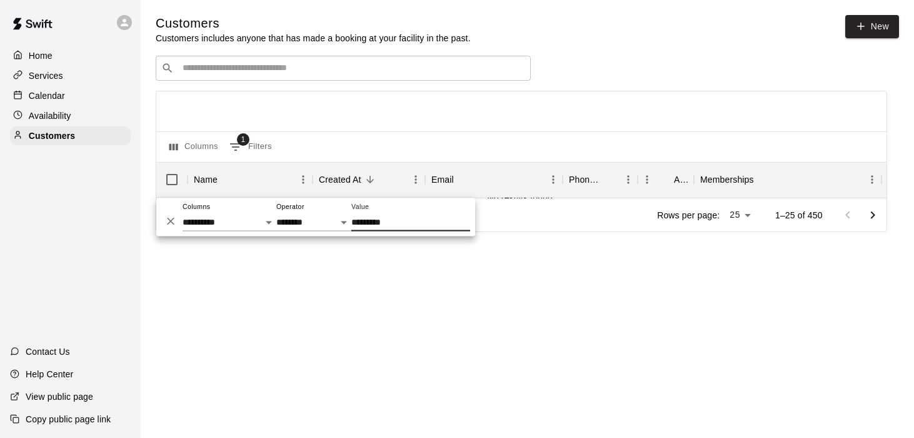
click at [383, 225] on input "*********" at bounding box center [411, 222] width 119 height 18
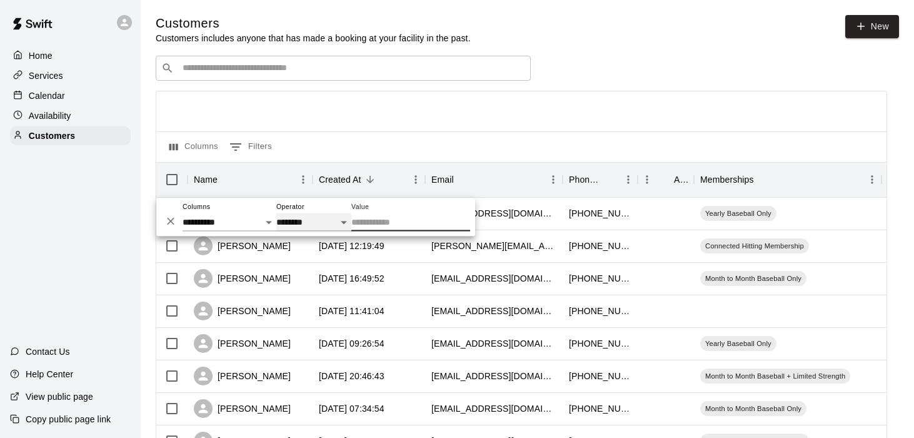
click at [303, 223] on select "**********" at bounding box center [313, 222] width 75 height 18
click at [752, 247] on span "Connected Hitting Membership" at bounding box center [755, 246] width 109 height 10
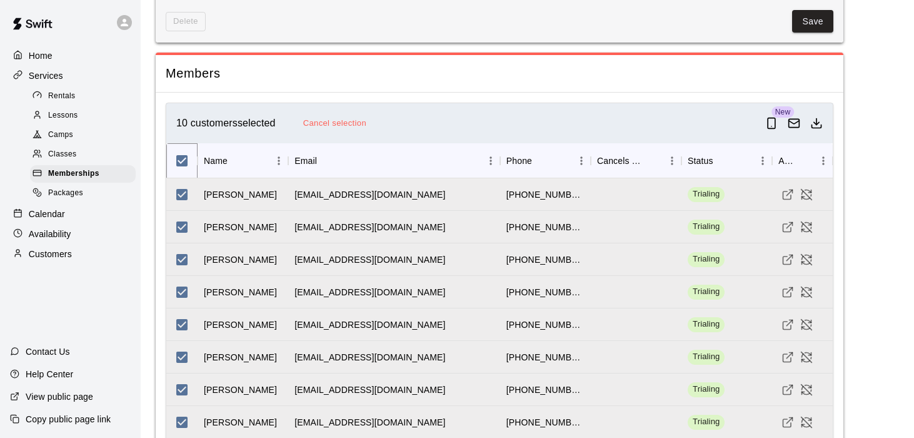
scroll to position [1296, 0]
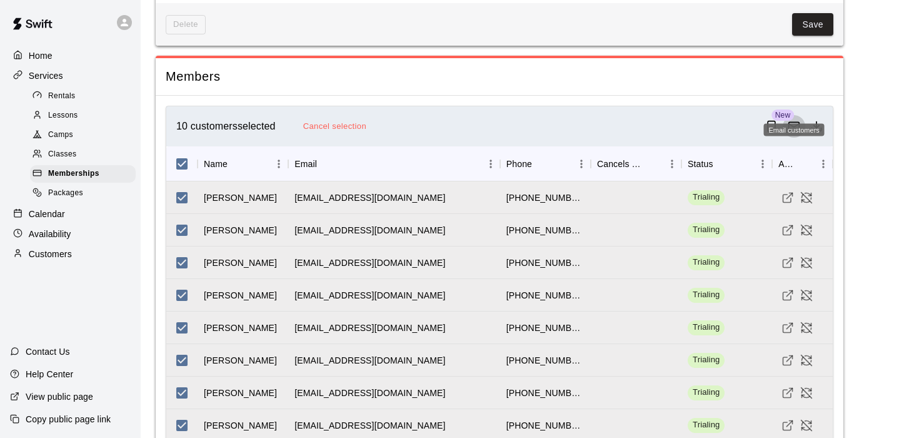
click at [794, 120] on icon "Email customers" at bounding box center [794, 126] width 13 height 13
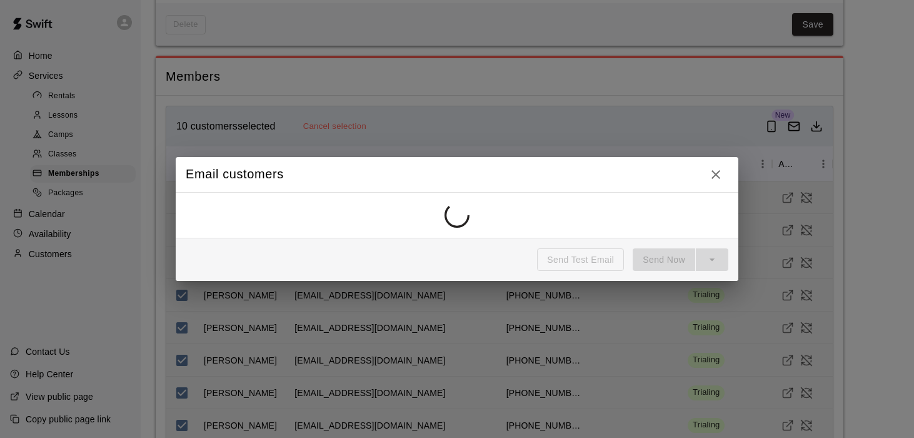
click at [719, 176] on icon "button" at bounding box center [716, 174] width 15 height 15
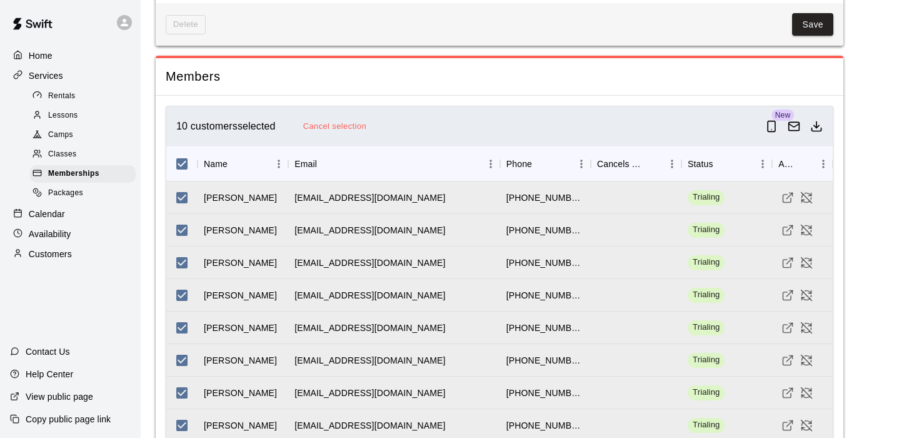
click at [622, 70] on div "Members" at bounding box center [500, 76] width 688 height 37
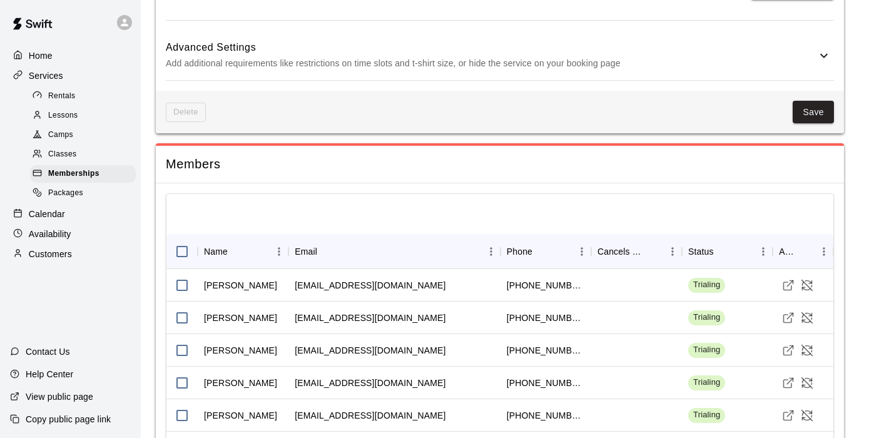
scroll to position [1210, 0]
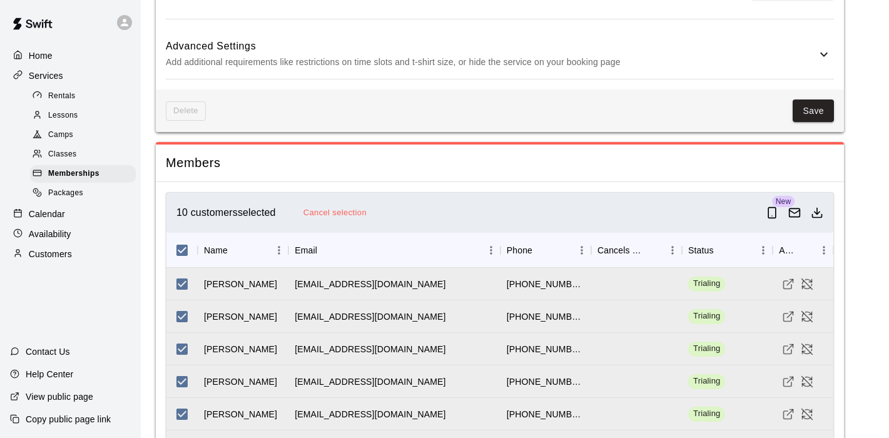
click at [822, 206] on icon "Download as csv" at bounding box center [817, 212] width 13 height 13
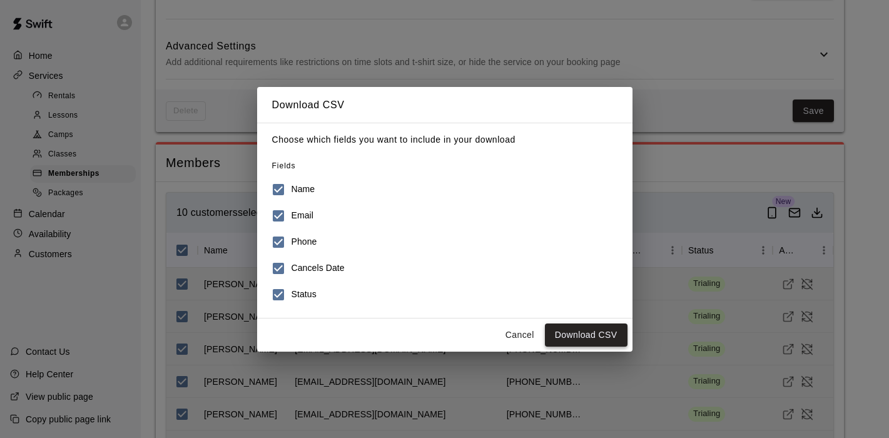
click at [608, 341] on button "Download CSV" at bounding box center [586, 334] width 83 height 23
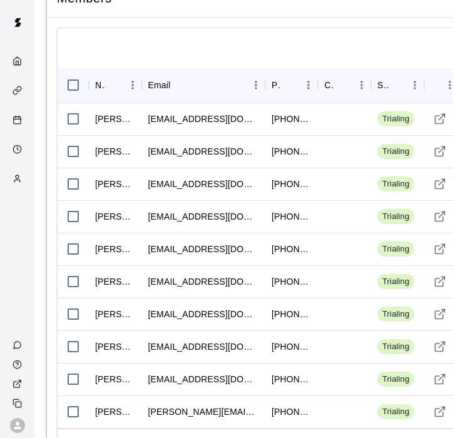
scroll to position [1648, 34]
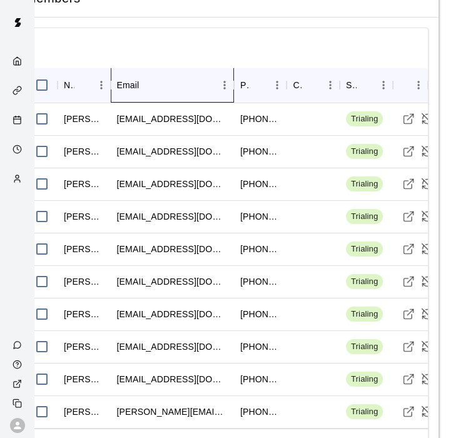
drag, startPoint x: 235, startPoint y: 69, endPoint x: 170, endPoint y: 73, distance: 65.1
click at [170, 73] on div "Email" at bounding box center [172, 85] width 123 height 35
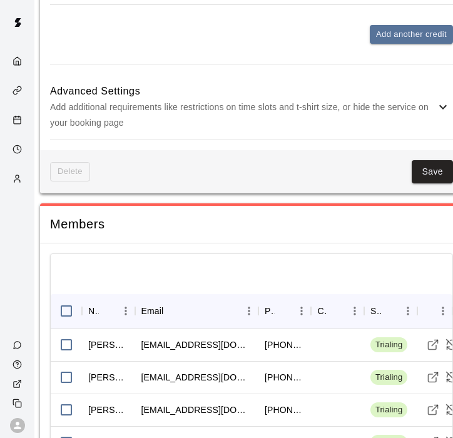
scroll to position [1696, 9]
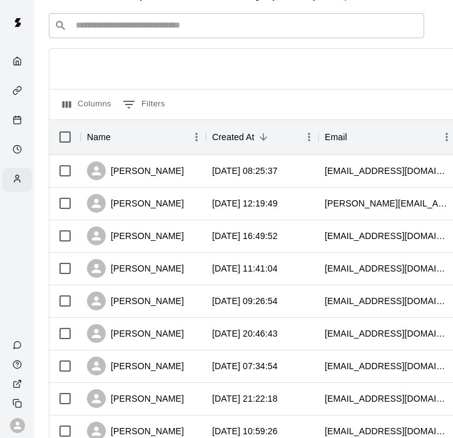
scroll to position [43, 34]
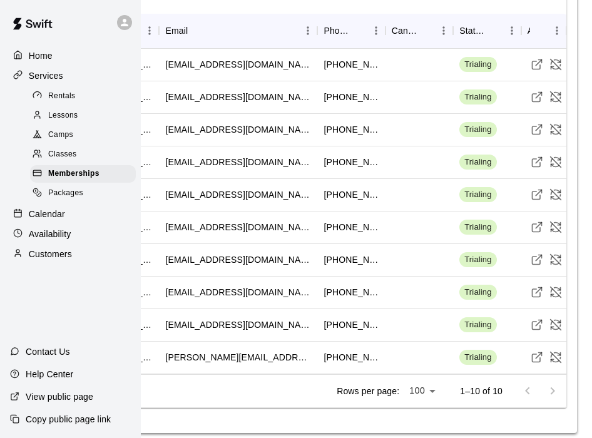
scroll to position [1492, 106]
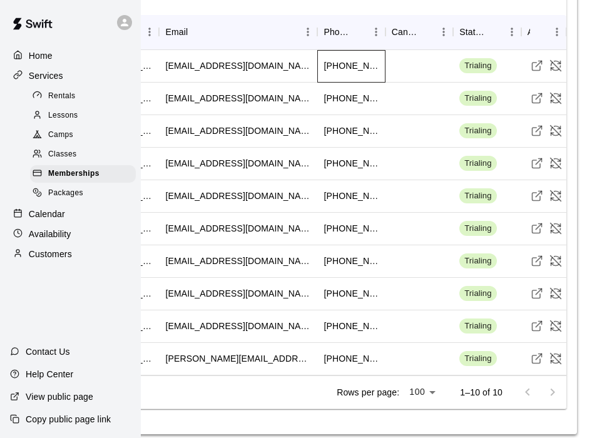
click at [371, 72] on div "[PHONE_NUMBER]" at bounding box center [350, 65] width 55 height 13
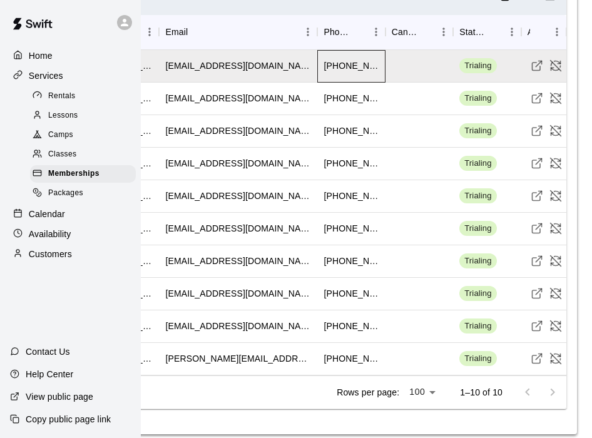
click at [371, 72] on div "[PHONE_NUMBER]" at bounding box center [350, 65] width 55 height 13
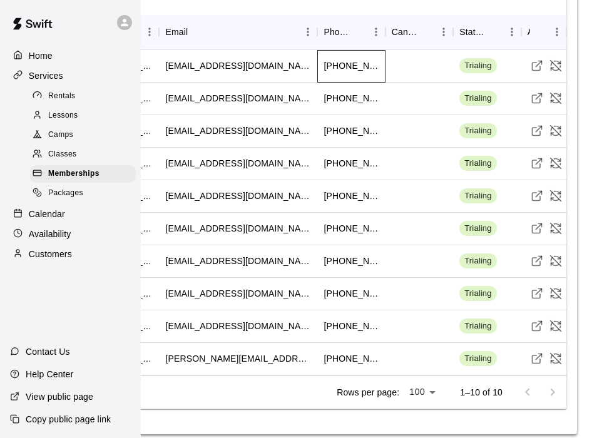
click at [362, 72] on div "[PHONE_NUMBER]" at bounding box center [350, 65] width 55 height 13
